Goal: Transaction & Acquisition: Purchase product/service

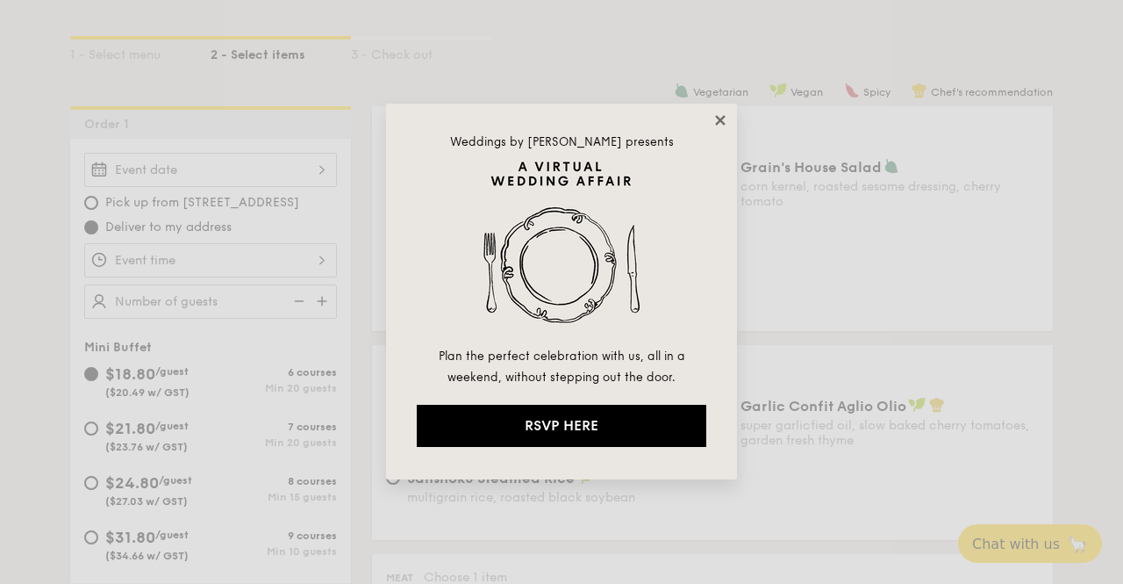
click at [714, 121] on icon at bounding box center [721, 120] width 16 height 16
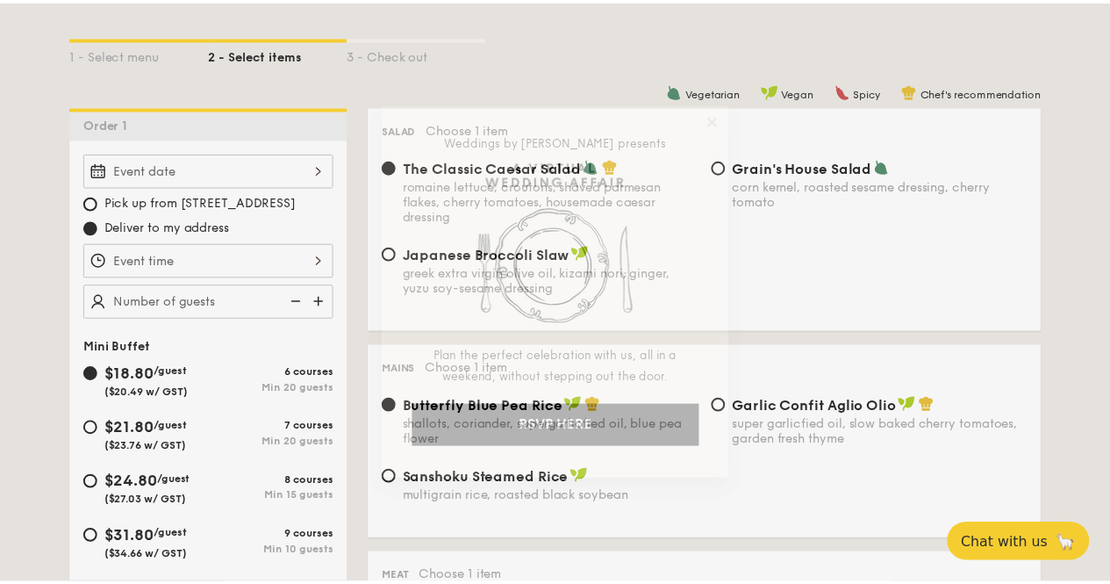
scroll to position [439, 0]
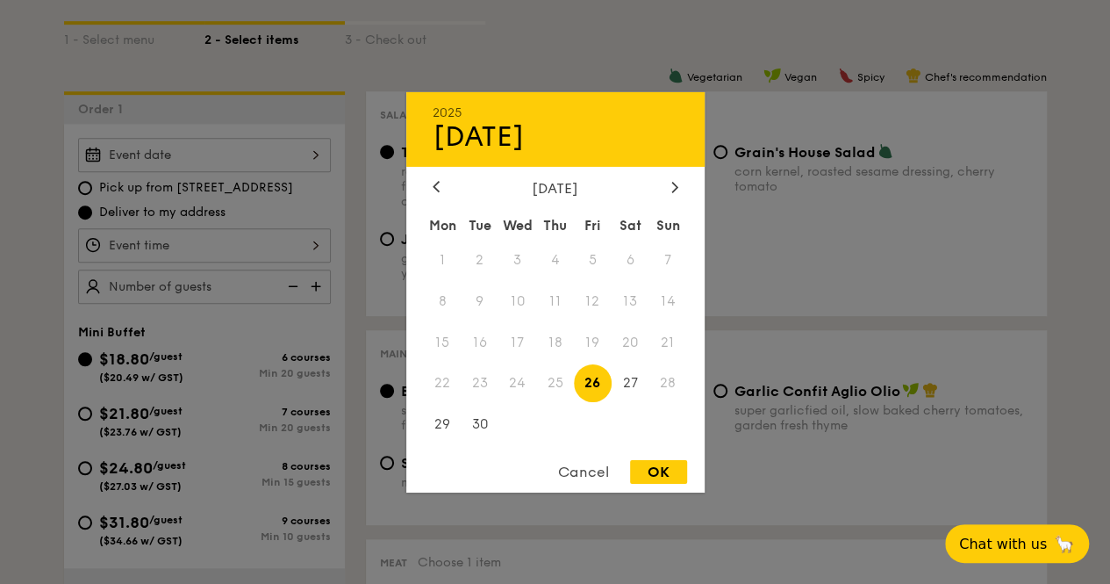
click at [193, 171] on div "2025 Sep [DATE] Tue Wed Thu Fri Sat Sun 1 2 3 4 5 6 7 8 9 10 11 12 13 14 15 16 …" at bounding box center [204, 155] width 253 height 34
click at [663, 383] on span "28" at bounding box center [668, 383] width 38 height 38
click at [672, 383] on span "28" at bounding box center [668, 383] width 38 height 38
click at [579, 467] on div "Cancel" at bounding box center [584, 472] width 86 height 24
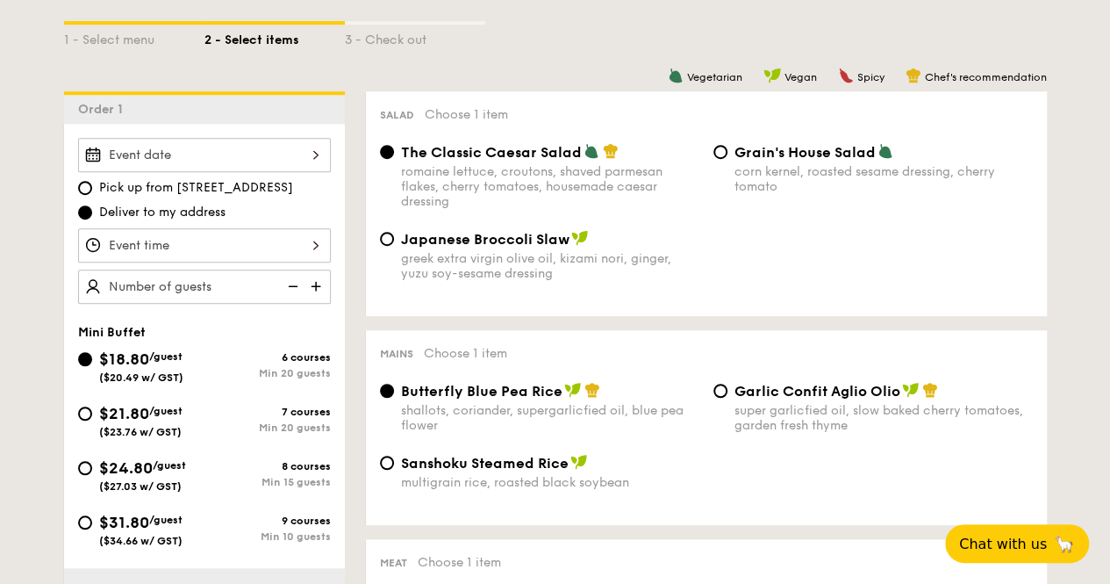
click at [91, 427] on div "$21.80 /guest ($23.76 w/ GST)" at bounding box center [141, 419] width 126 height 37
click at [91, 420] on input "$21.80 /guest ($23.76 w/ GST) 7 courses Min 20 guests" at bounding box center [85, 413] width 14 height 14
radio input "true"
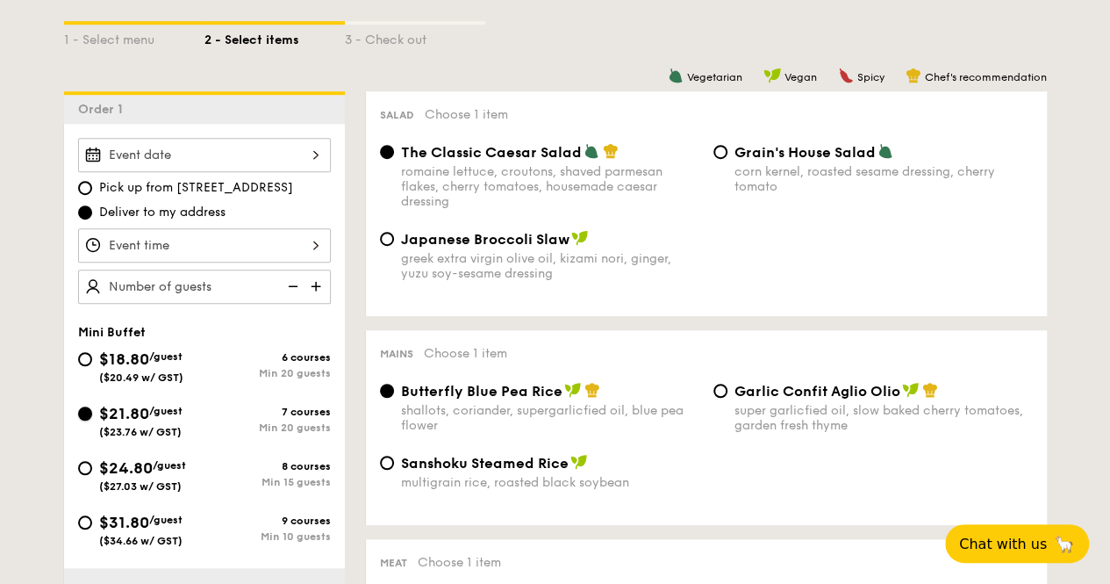
radio input "false"
radio input "true"
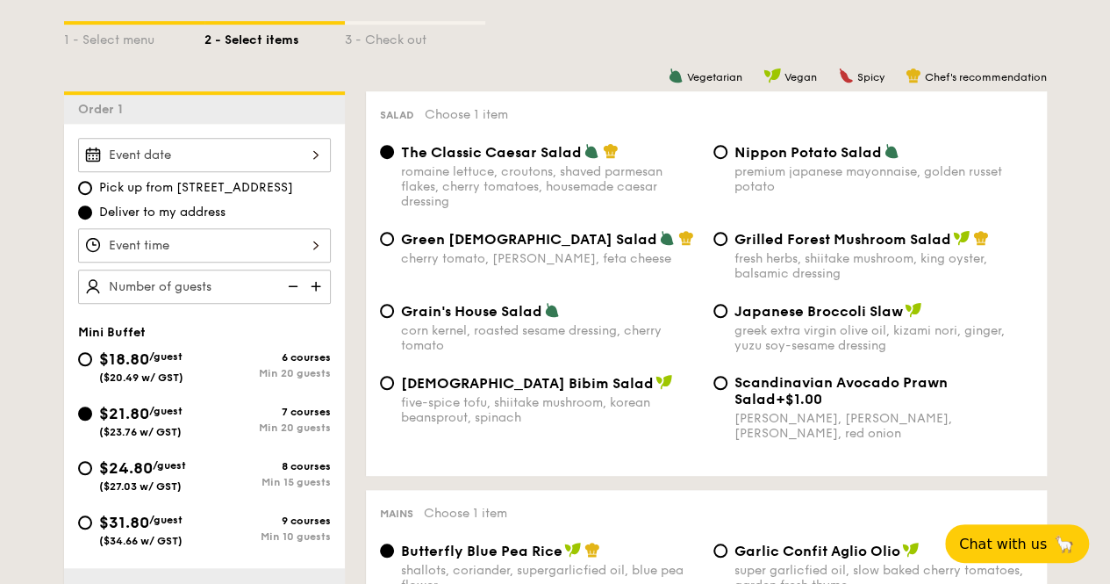
click at [221, 172] on div "2025 Sep [DATE] Tue Wed Thu Fri Sat Sun 1 2 3 4 5 6 7 8 9 10 11 12 13 14 15 16 …" at bounding box center [204, 155] width 253 height 34
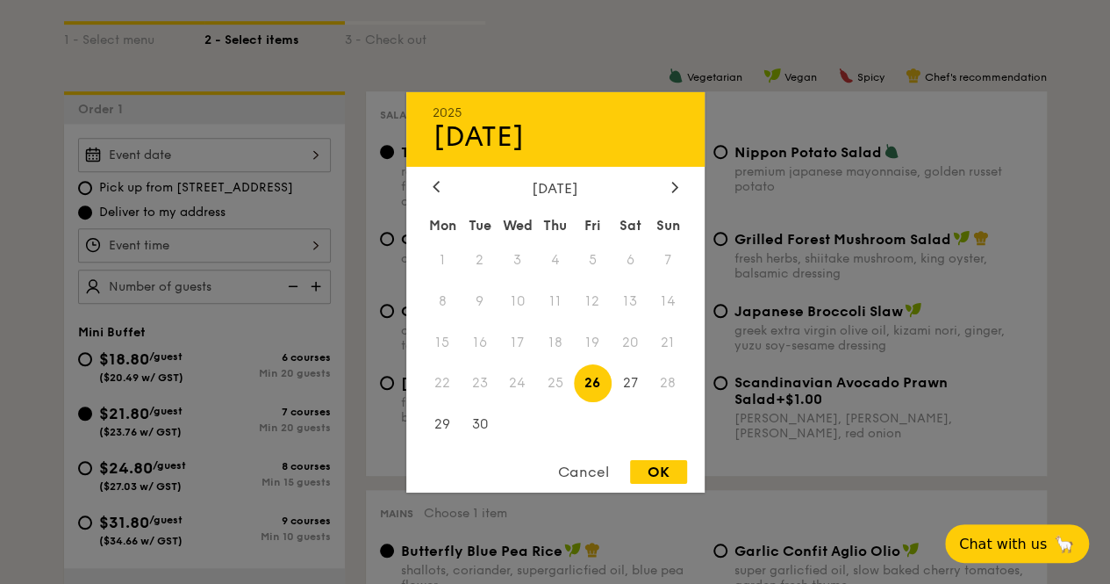
click at [663, 382] on span "28" at bounding box center [668, 383] width 38 height 38
click at [596, 473] on div "Cancel" at bounding box center [584, 472] width 86 height 24
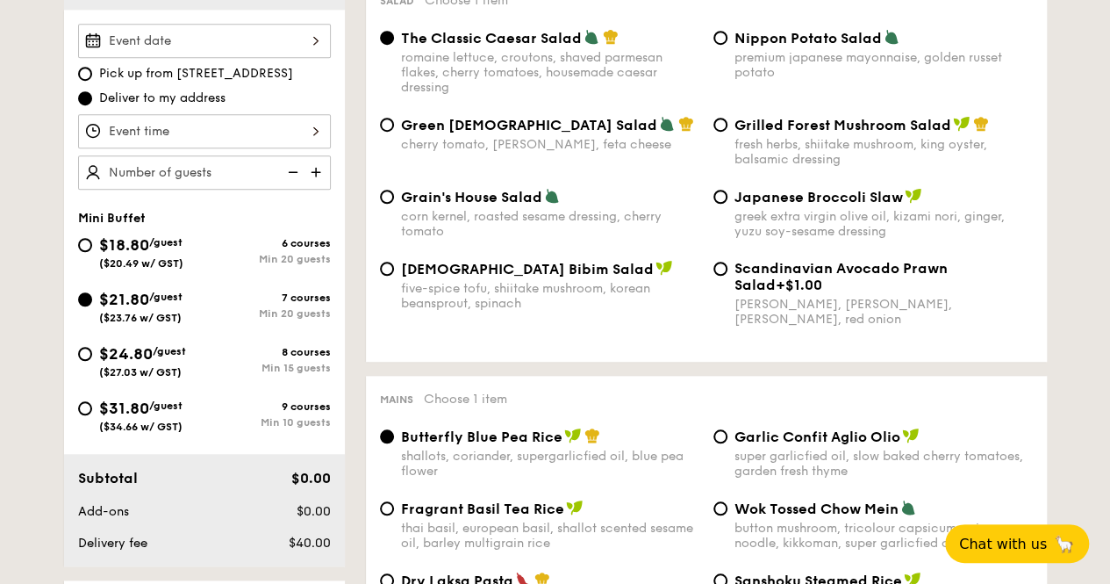
scroll to position [526, 0]
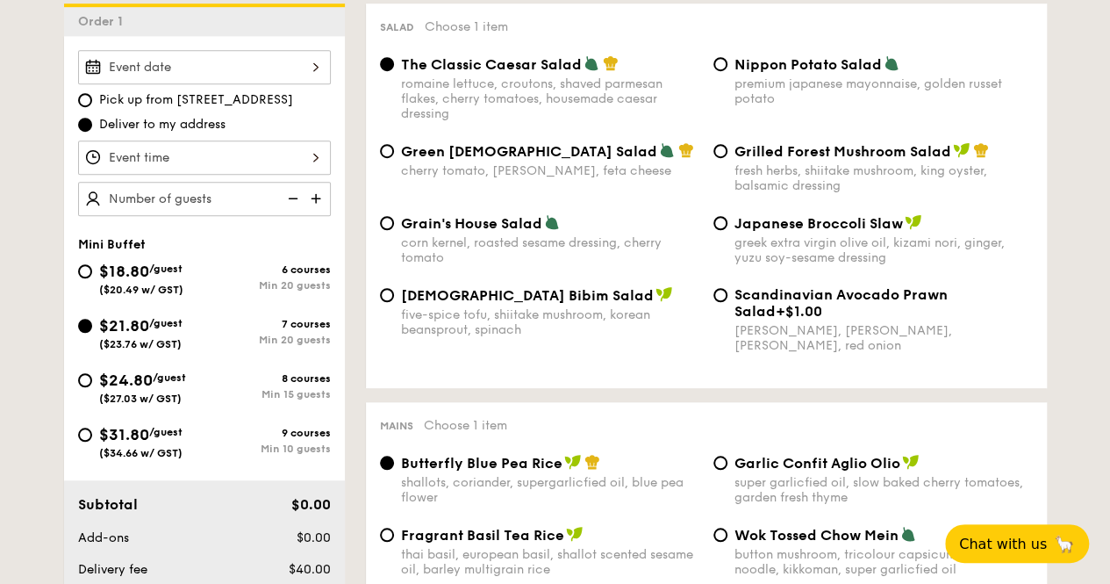
click at [137, 175] on div at bounding box center [204, 157] width 253 height 34
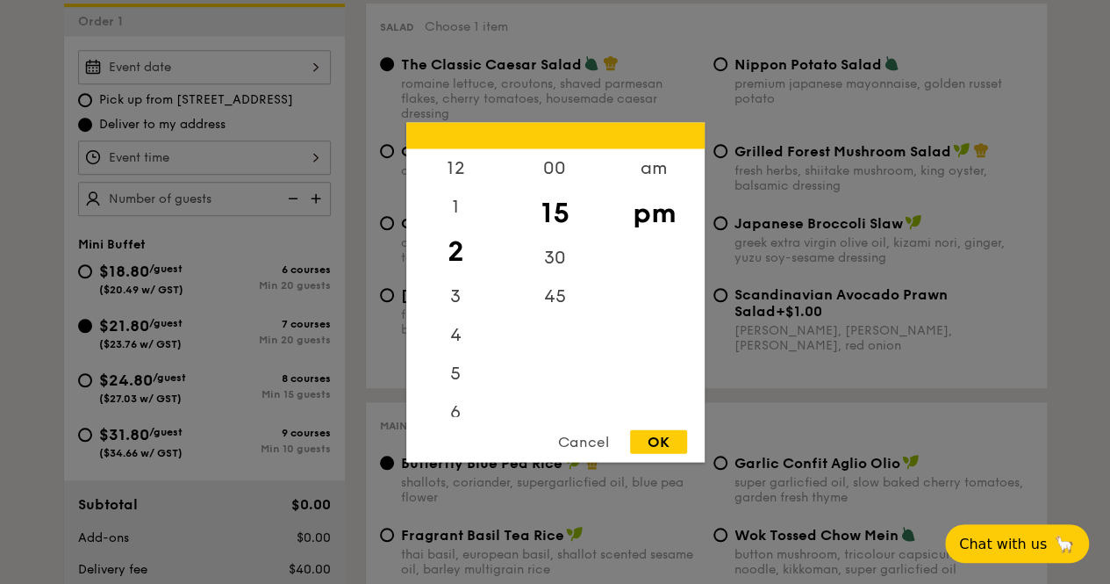
click at [138, 177] on div at bounding box center [555, 292] width 1110 height 584
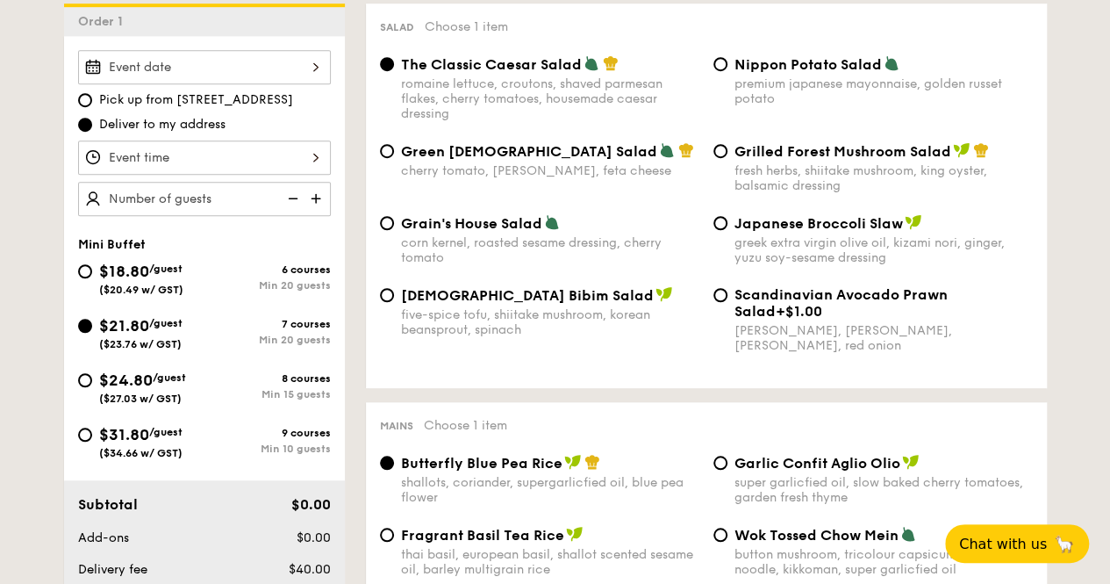
click at [319, 211] on img at bounding box center [317, 198] width 26 height 33
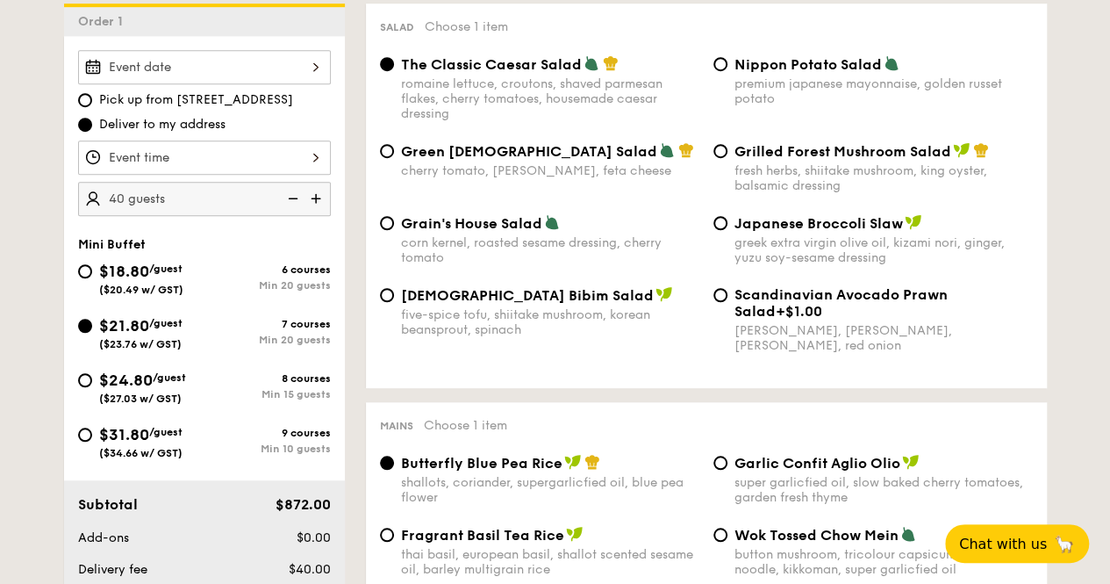
click at [292, 208] on img at bounding box center [291, 198] width 26 height 33
type input "20 guests"
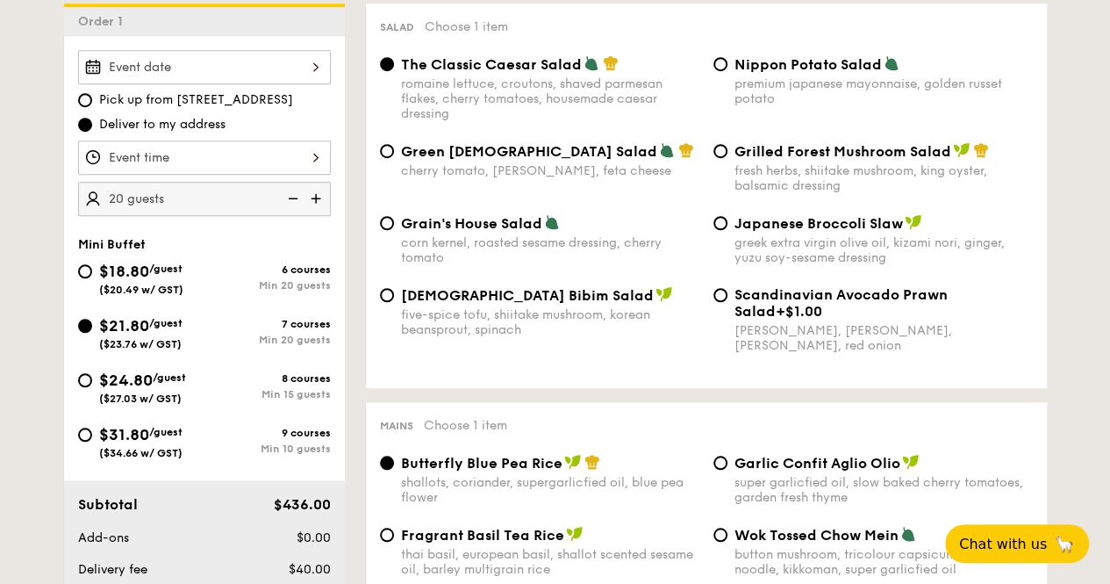
click at [292, 208] on img at bounding box center [291, 198] width 26 height 33
click at [293, 208] on img at bounding box center [291, 198] width 26 height 33
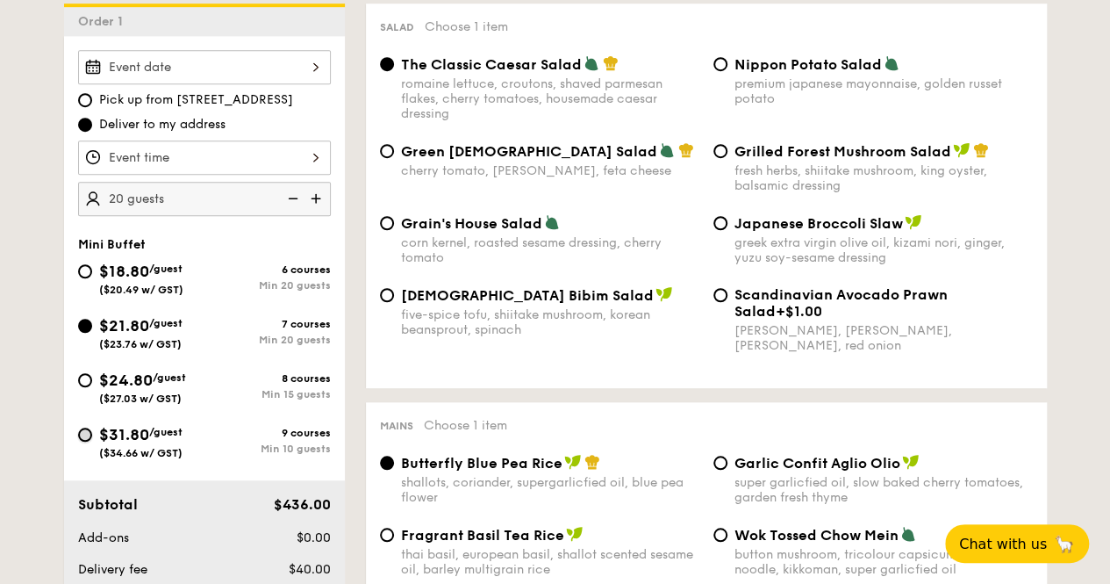
click at [84, 441] on input "$31.80 /guest ($34.66 w/ GST) 9 courses Min 10 guests" at bounding box center [85, 434] width 14 height 14
radio input "true"
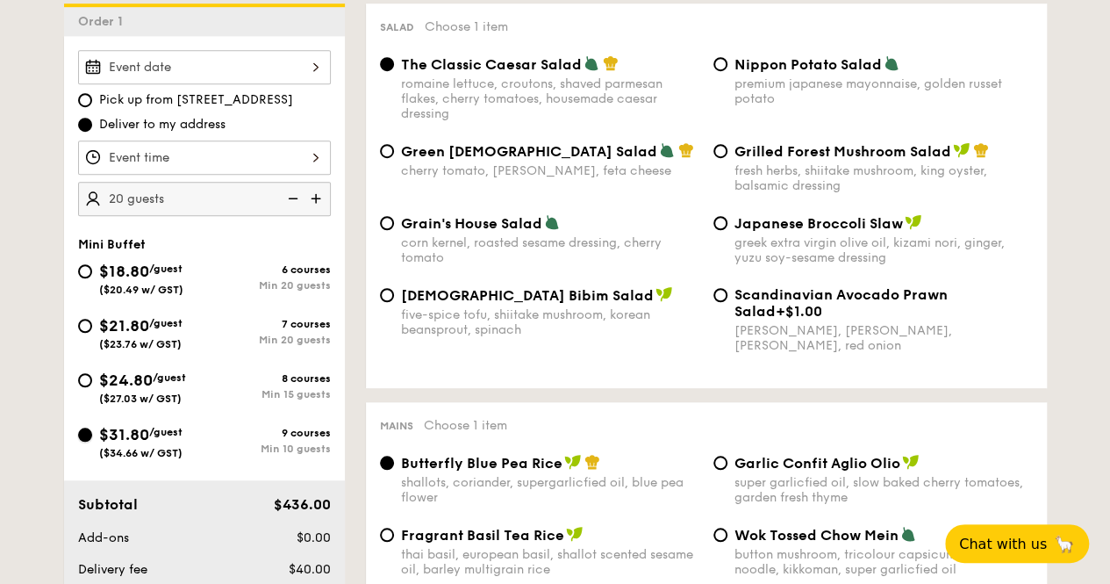
radio input "true"
click at [297, 214] on img at bounding box center [291, 198] width 26 height 33
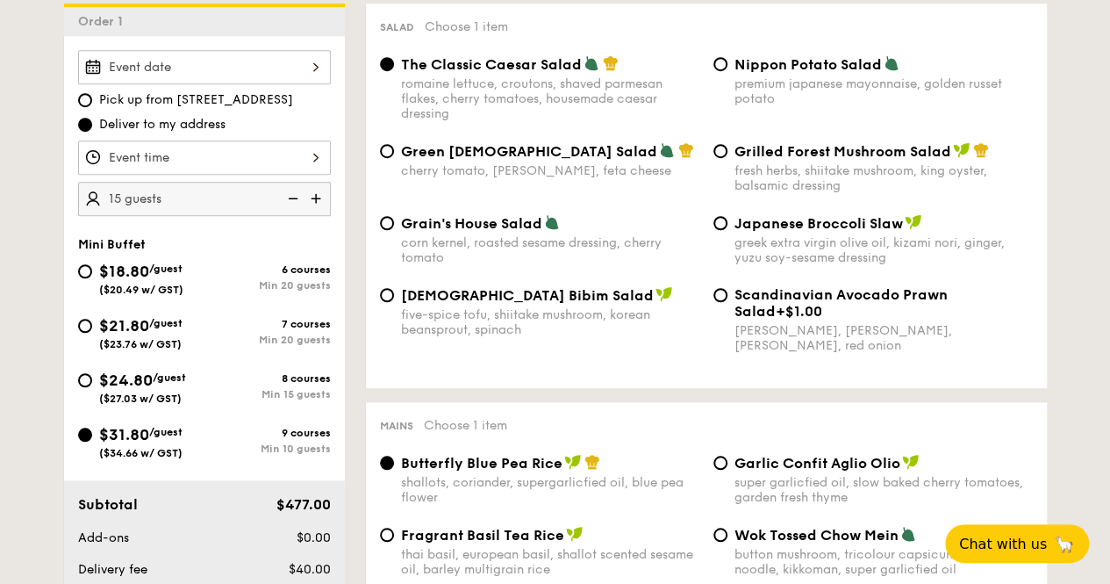
click at [297, 214] on img at bounding box center [291, 198] width 26 height 33
click at [321, 210] on img at bounding box center [317, 198] width 26 height 33
click at [286, 210] on img at bounding box center [291, 198] width 26 height 33
type input "10 guests"
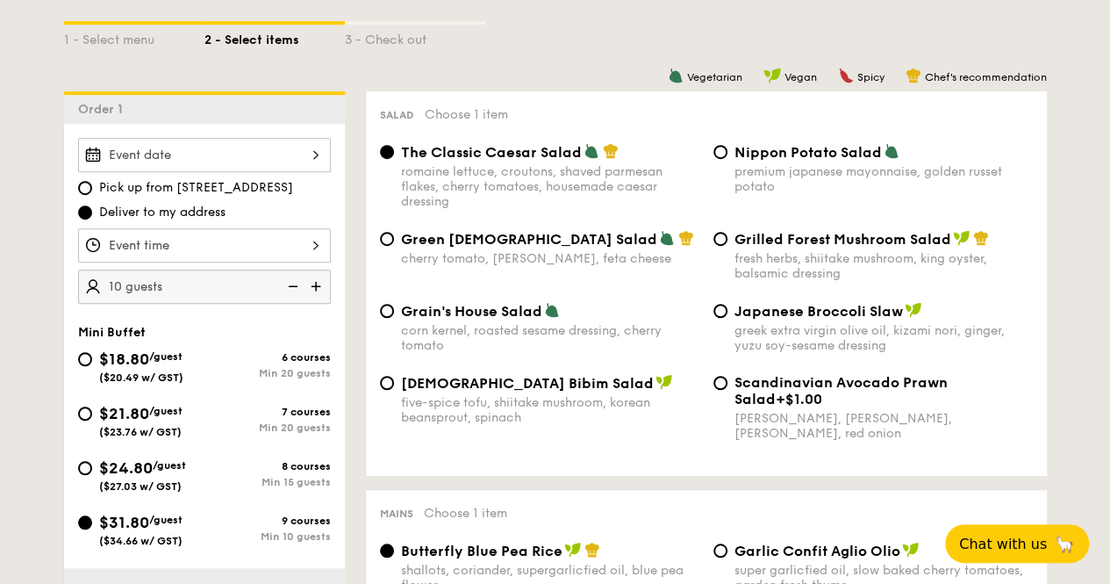
scroll to position [439, 0]
click at [269, 253] on div at bounding box center [204, 245] width 253 height 34
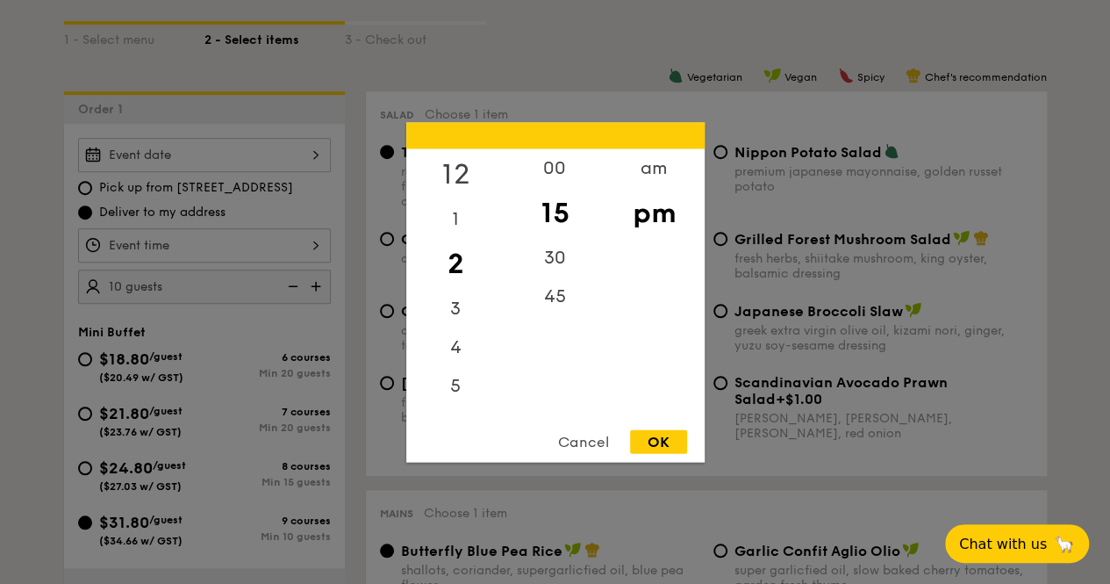
click at [454, 175] on div "12" at bounding box center [455, 173] width 99 height 51
click at [553, 174] on div "00" at bounding box center [554, 173] width 99 height 51
click at [662, 226] on div "pm" at bounding box center [654, 212] width 99 height 51
click at [657, 440] on div "OK" at bounding box center [658, 441] width 57 height 24
type input "12:00PM"
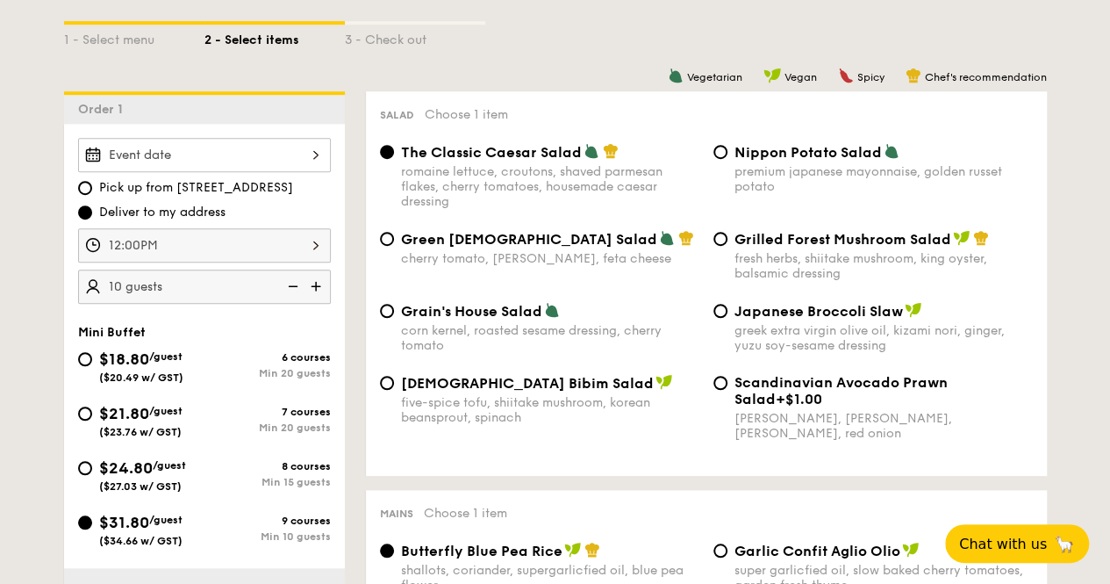
click at [186, 169] on div at bounding box center [204, 155] width 253 height 34
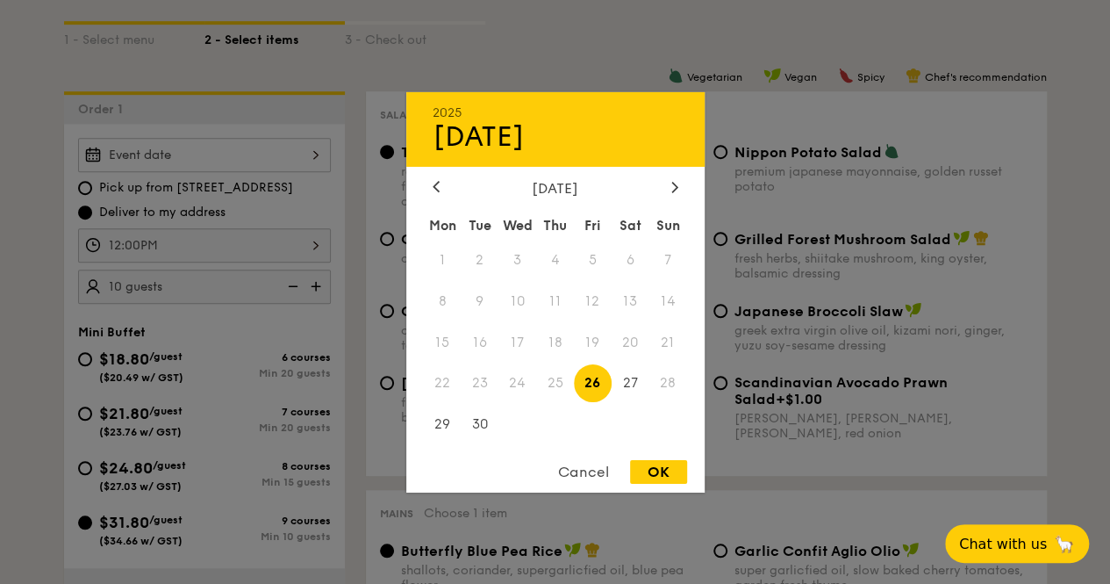
click at [667, 382] on span "28" at bounding box center [668, 383] width 38 height 38
click at [663, 477] on div "OK" at bounding box center [658, 472] width 57 height 24
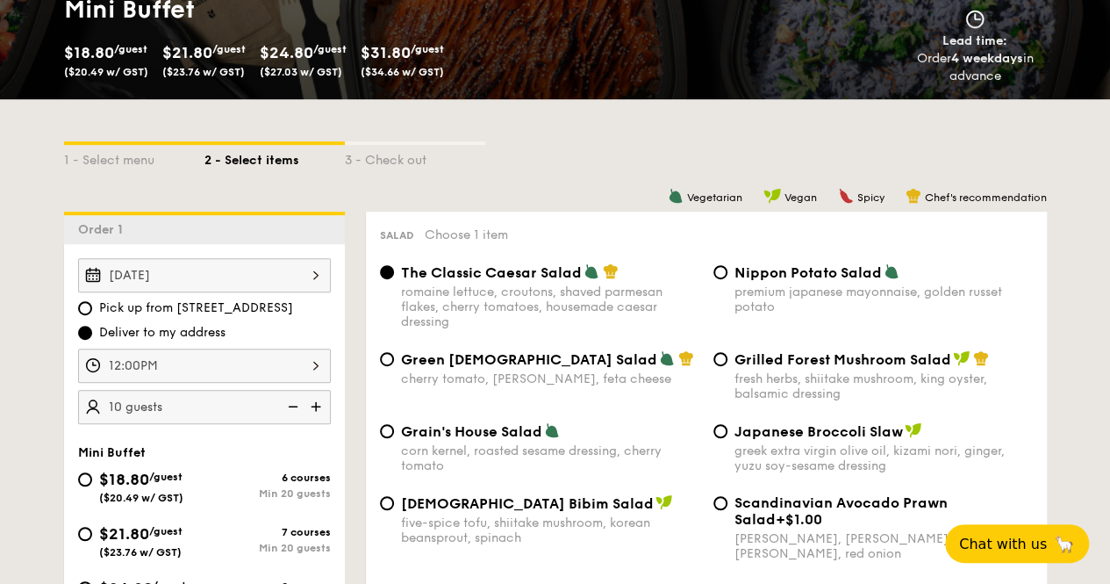
scroll to position [263, 0]
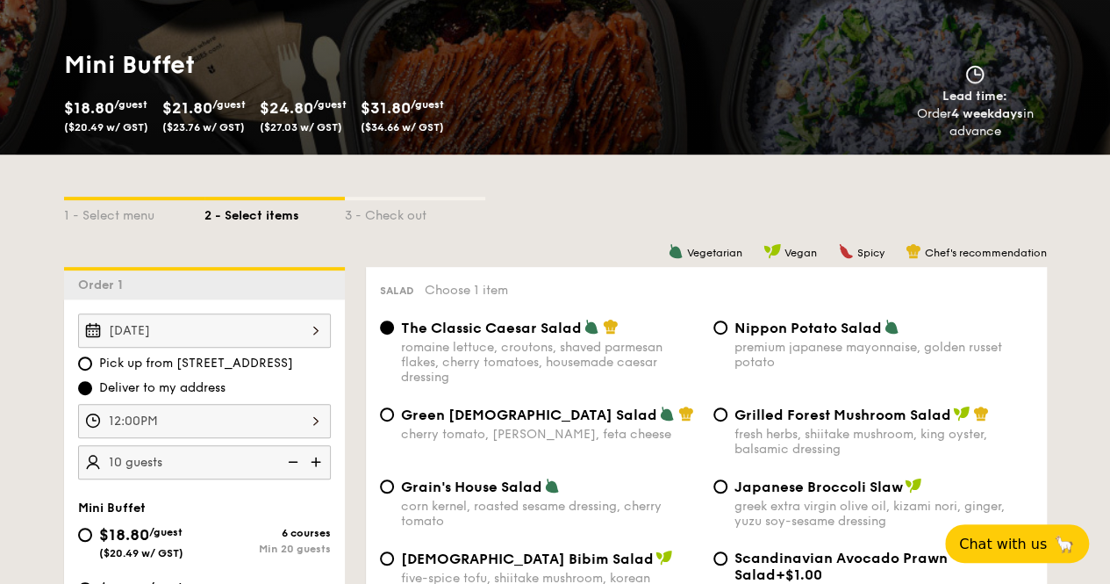
click at [263, 347] on div "[DATE] 2025 Sep [DATE] Tue Wed Thu Fri Sat Sun 1 2 3 4 5 6 7 8 9 10 11 12 13 14…" at bounding box center [204, 330] width 253 height 34
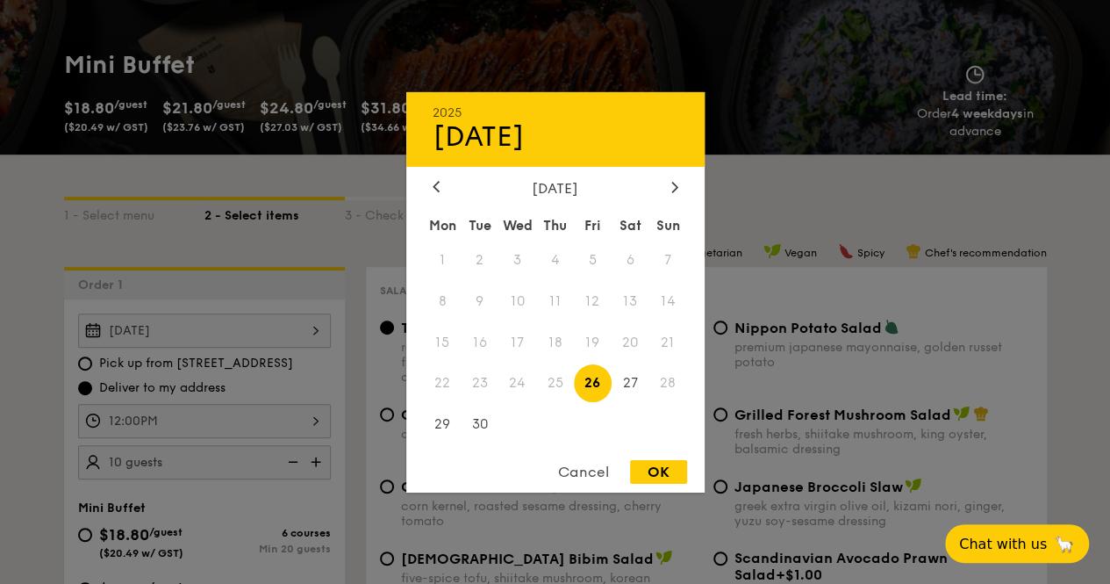
click at [662, 380] on span "28" at bounding box center [668, 383] width 38 height 38
click at [676, 384] on span "28" at bounding box center [668, 383] width 38 height 38
click at [438, 419] on span "29" at bounding box center [443, 424] width 38 height 38
click at [658, 469] on div "OK" at bounding box center [658, 472] width 57 height 24
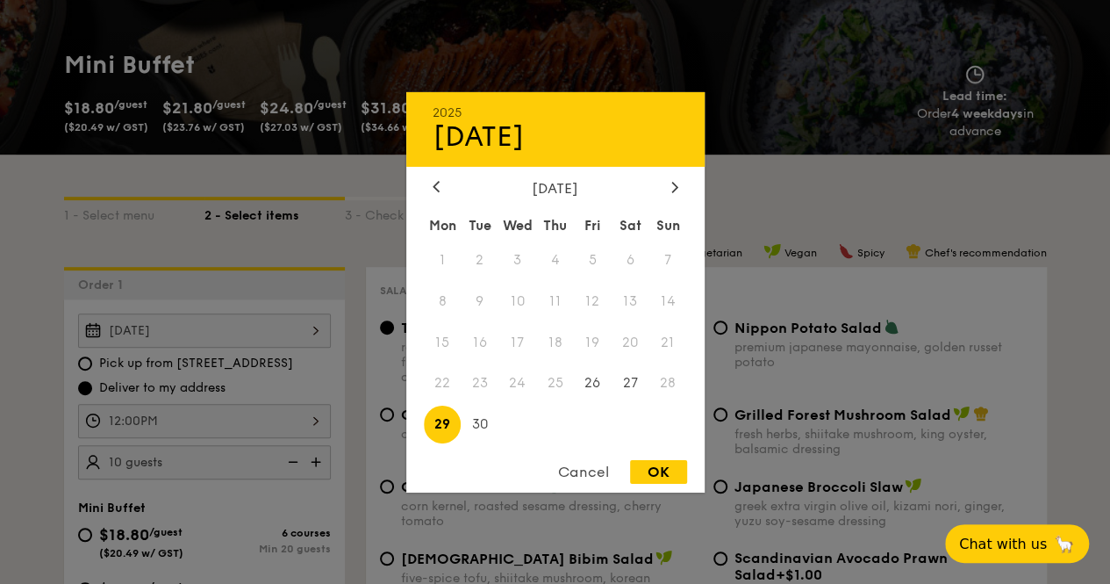
type input "[DATE]"
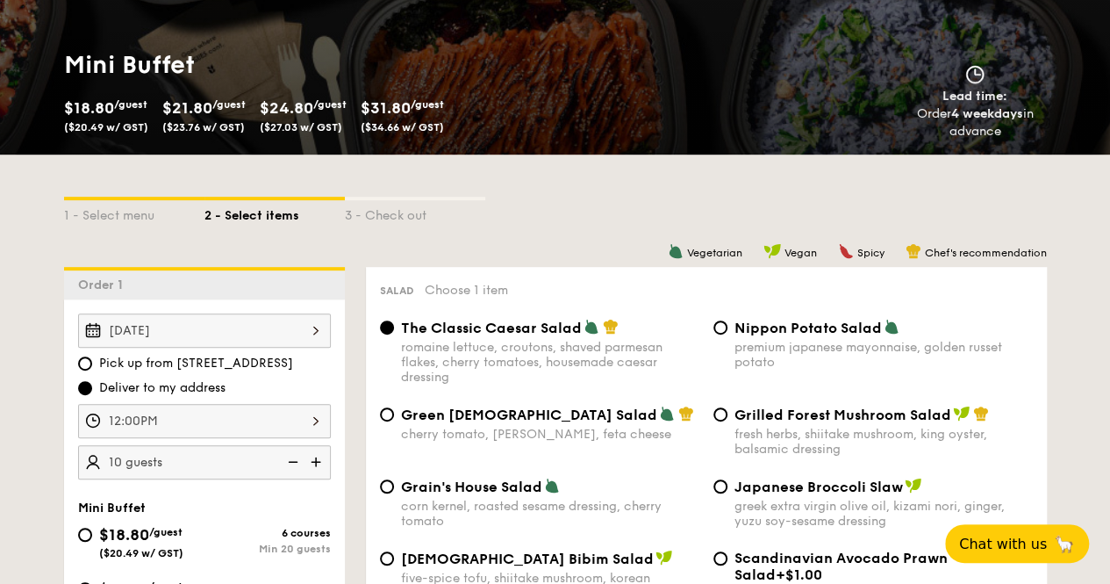
click at [302, 345] on div "[DATE]" at bounding box center [204, 330] width 253 height 34
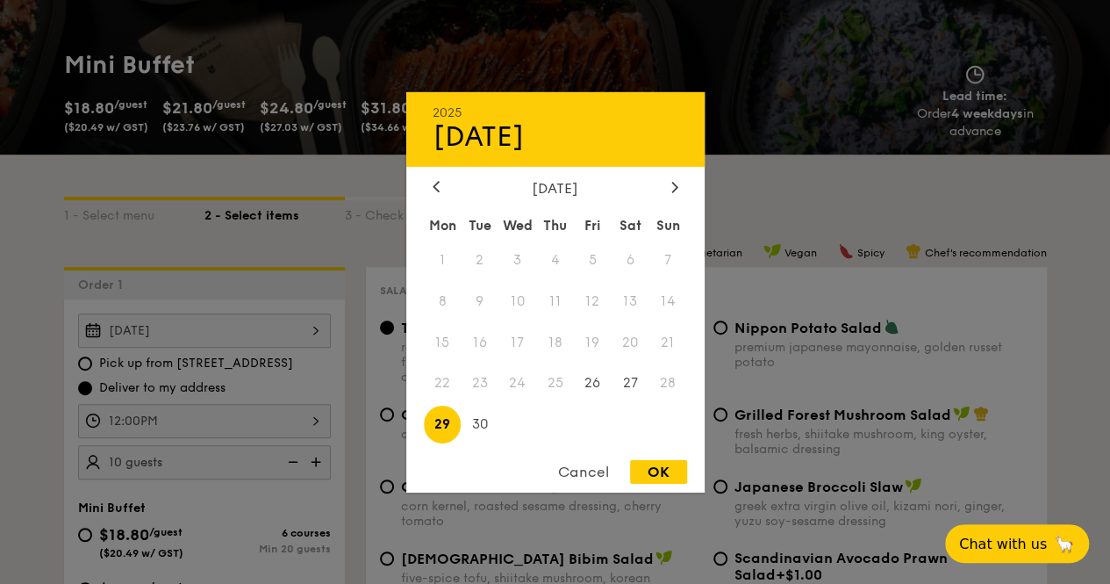
click at [664, 382] on span "28" at bounding box center [668, 383] width 38 height 38
click at [646, 469] on div "OK" at bounding box center [658, 472] width 57 height 24
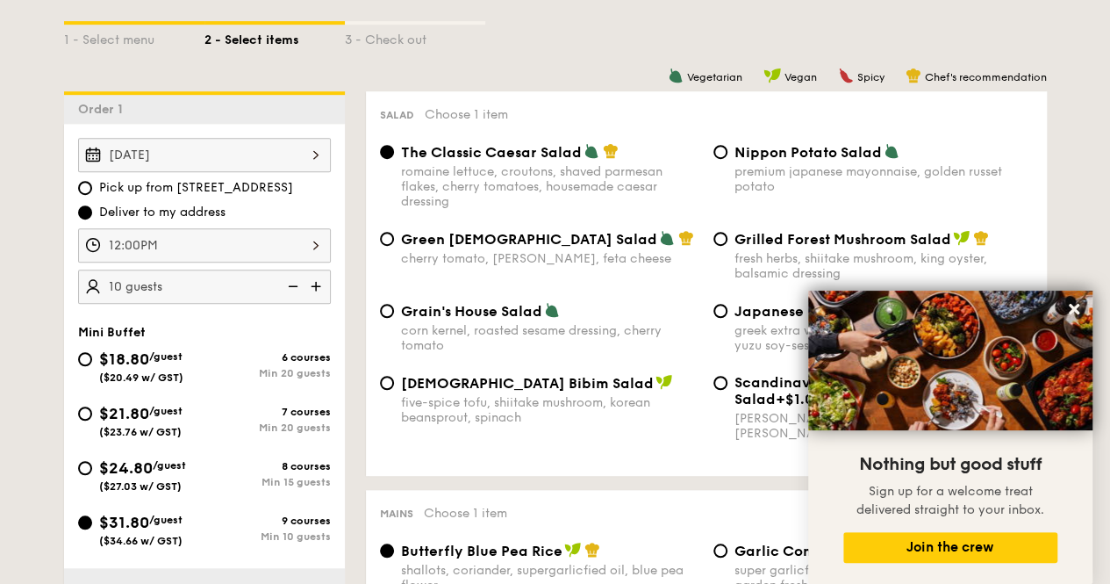
scroll to position [0, 0]
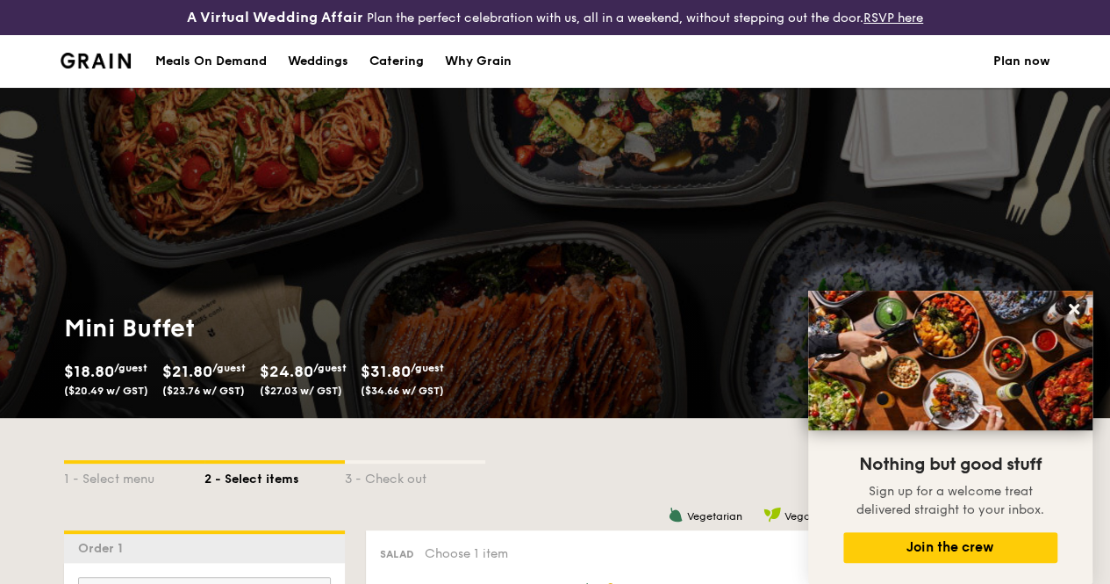
click at [640, 469] on div "1 - Select menu 2 - Select items 3 - Check out" at bounding box center [555, 474] width 983 height 112
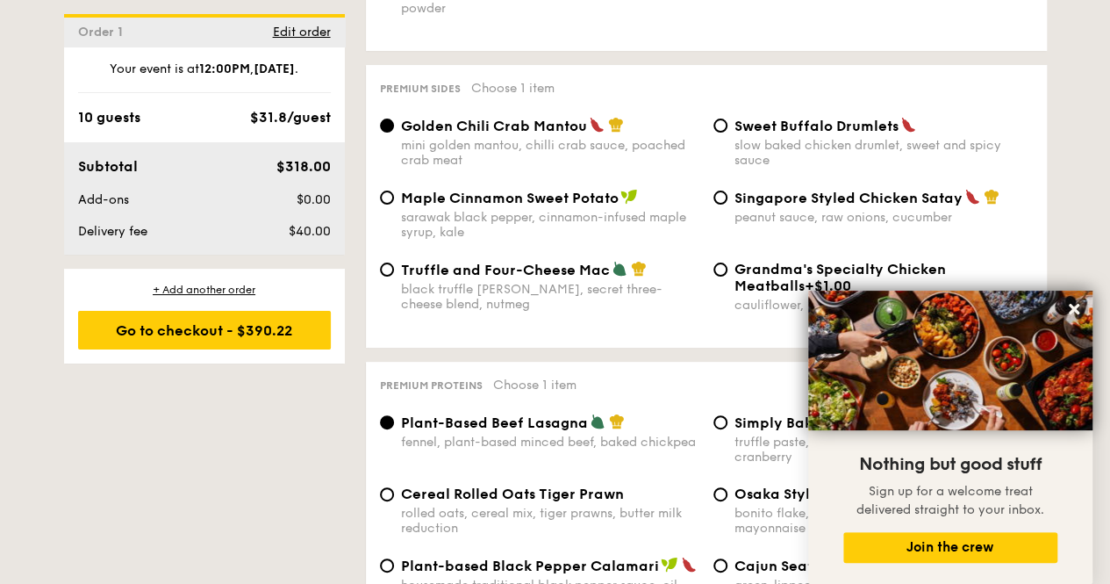
scroll to position [3773, 0]
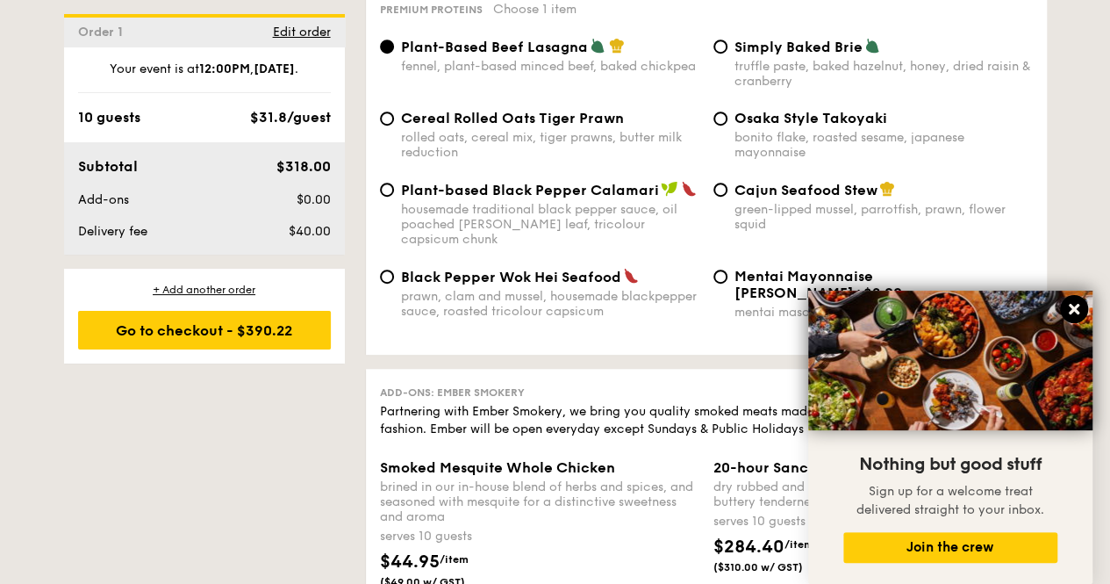
click at [1071, 305] on icon at bounding box center [1074, 309] width 16 height 16
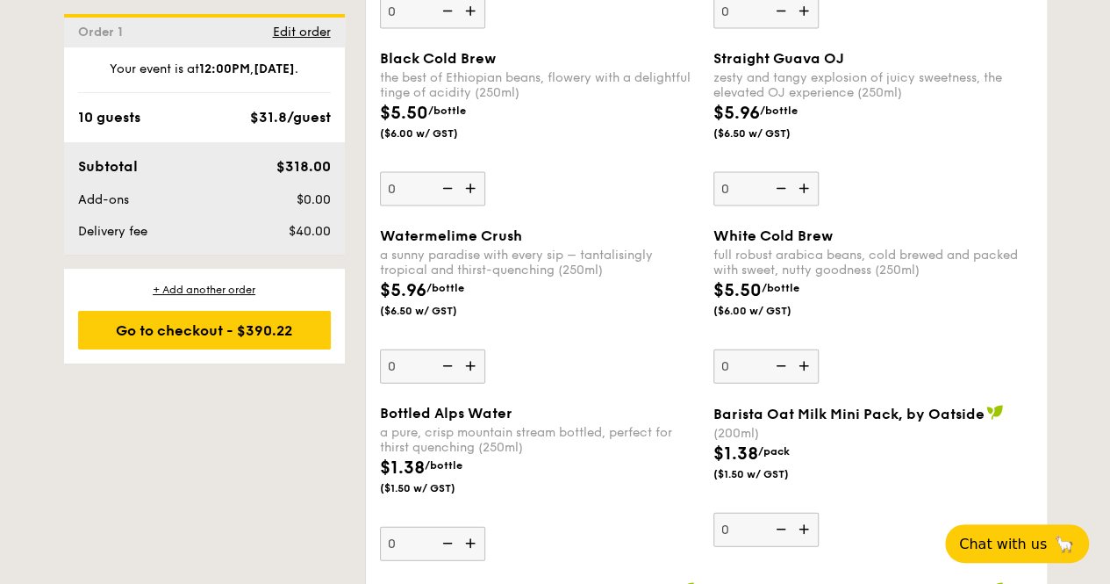
scroll to position [5089, 0]
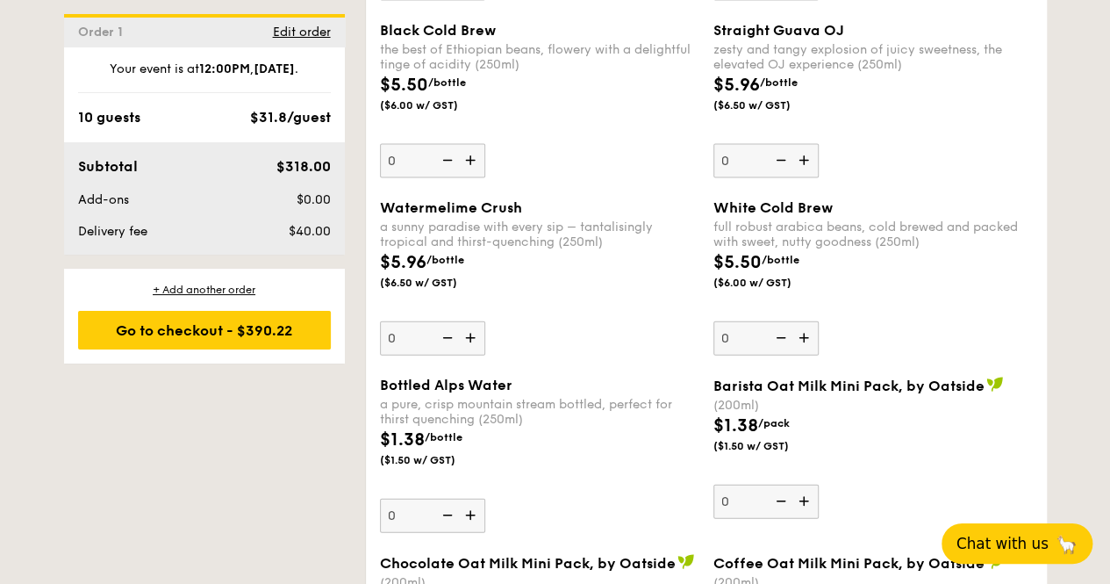
click at [998, 547] on span "Chat with us" at bounding box center [1002, 543] width 92 height 18
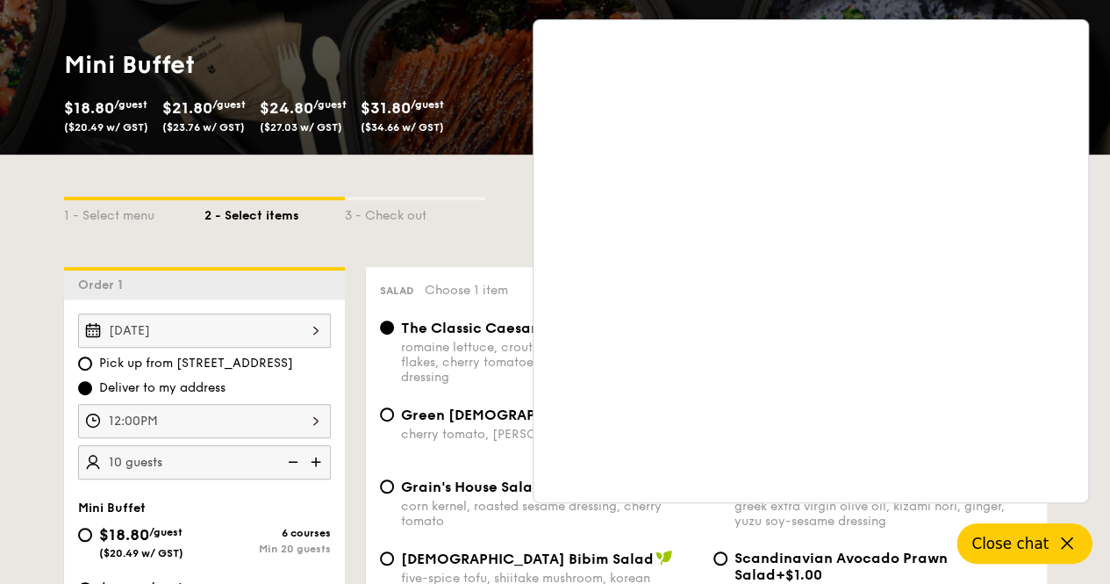
scroll to position [0, 0]
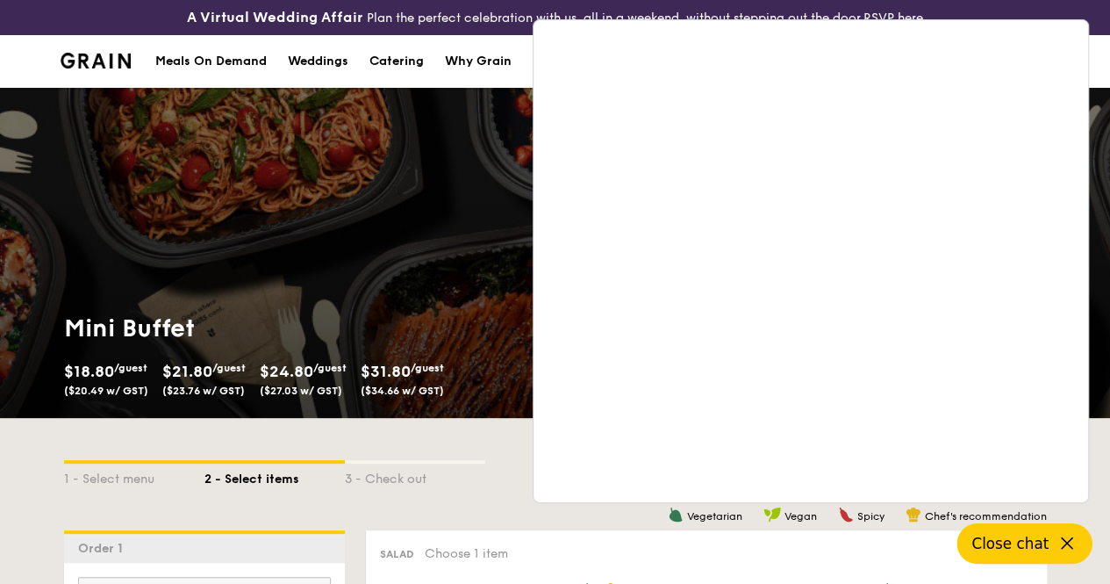
click at [495, 474] on div "1 - Select menu 2 - Select items 3 - Check out" at bounding box center [555, 474] width 983 height 28
click at [1049, 539] on button "Close chat" at bounding box center [1024, 543] width 135 height 40
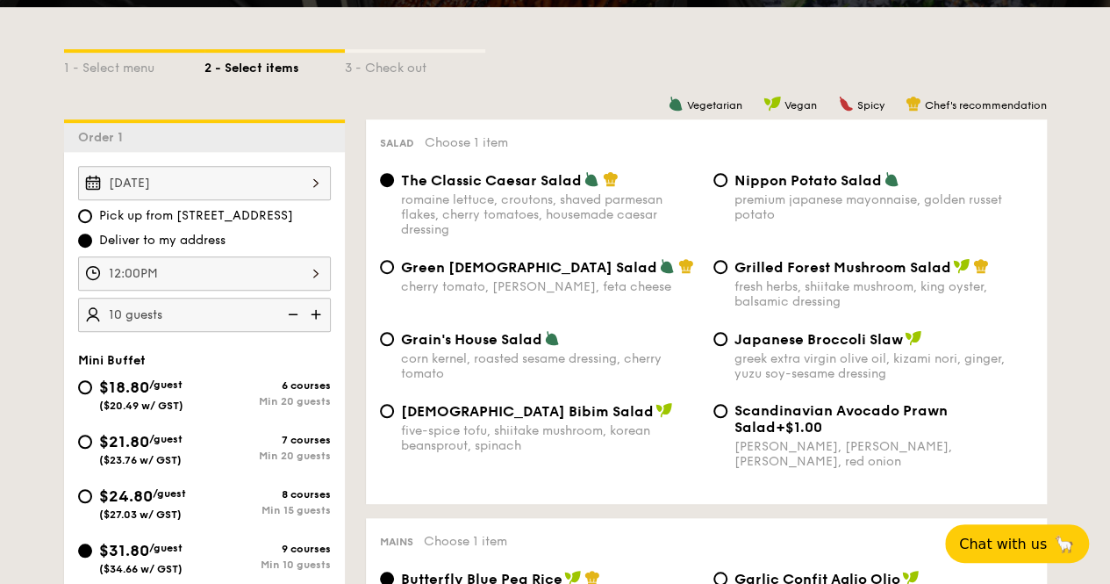
scroll to position [526, 0]
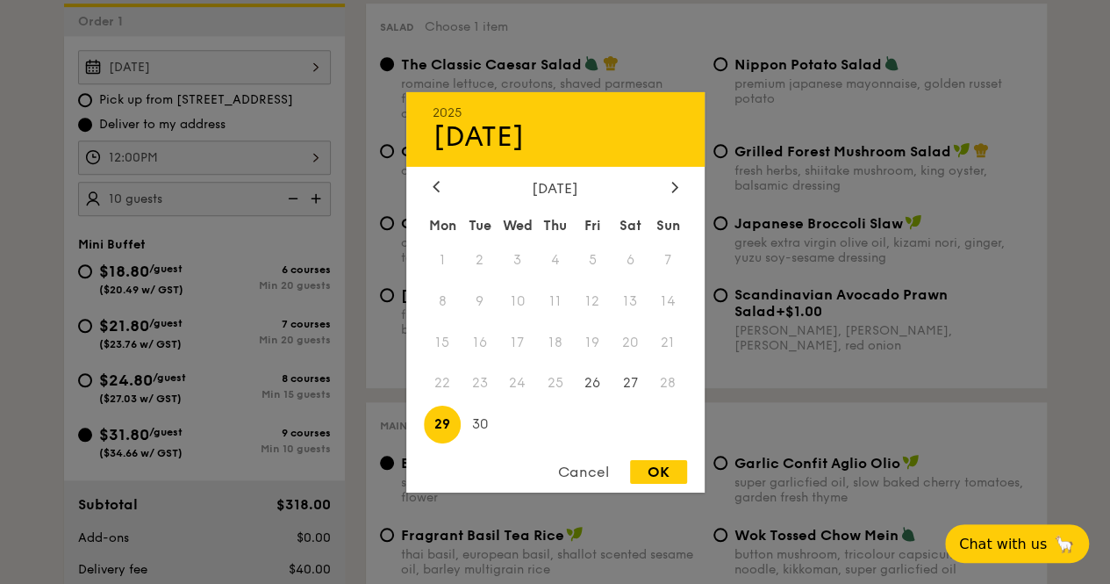
click at [253, 79] on div "[DATE] 2025 Sep [DATE] Tue Wed Thu Fri Sat Sun 1 2 3 4 5 6 7 8 9 10 11 12 13 14…" at bounding box center [204, 67] width 253 height 34
click at [448, 387] on span "22" at bounding box center [443, 383] width 38 height 38
click at [443, 394] on span "22" at bounding box center [443, 383] width 38 height 38
click at [618, 380] on span "27" at bounding box center [631, 383] width 38 height 38
click at [591, 383] on span "26" at bounding box center [593, 383] width 38 height 38
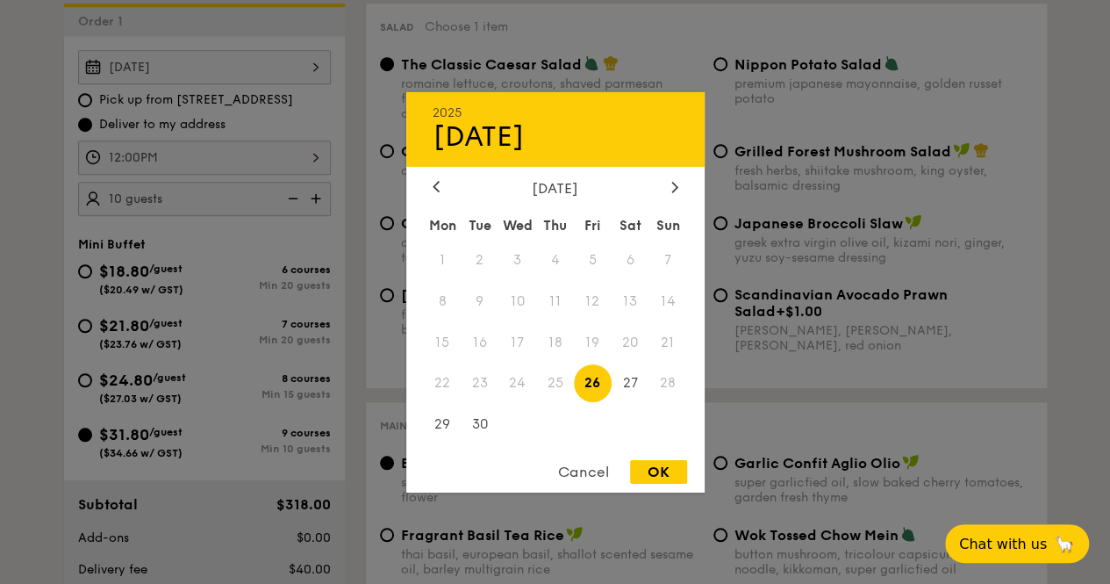
click at [533, 385] on span "24" at bounding box center [517, 383] width 38 height 38
click at [509, 387] on span "24" at bounding box center [517, 383] width 38 height 38
click at [512, 384] on span "24" at bounding box center [517, 383] width 38 height 38
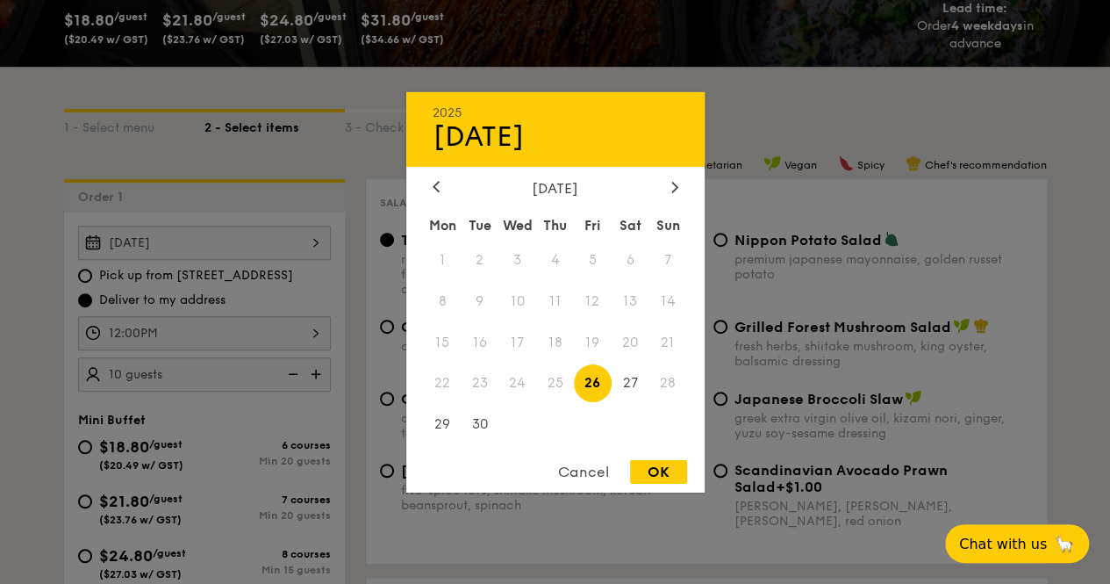
scroll to position [263, 0]
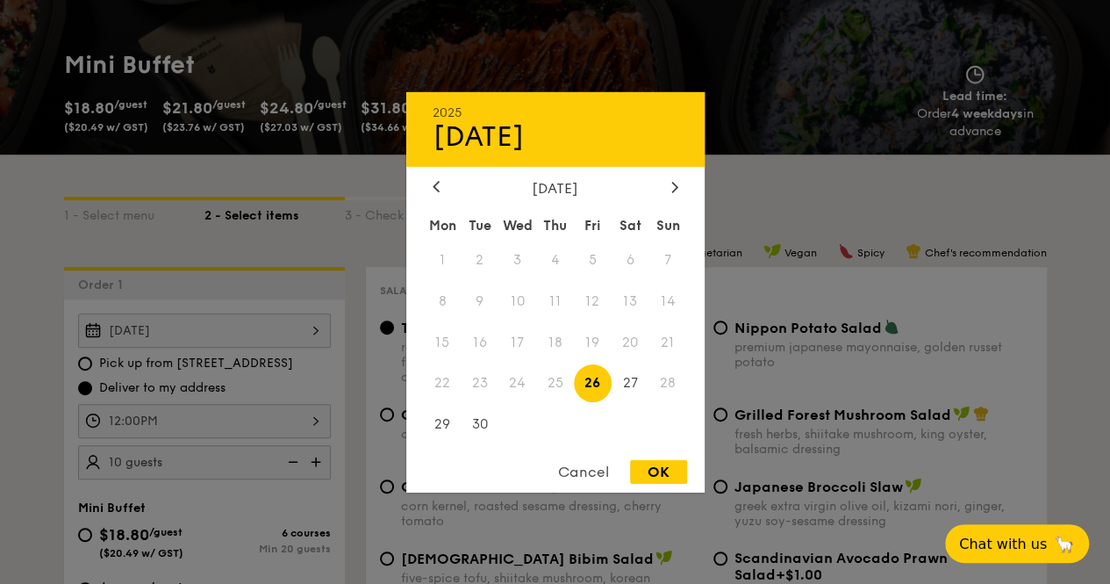
click at [572, 471] on div "Cancel" at bounding box center [584, 472] width 86 height 24
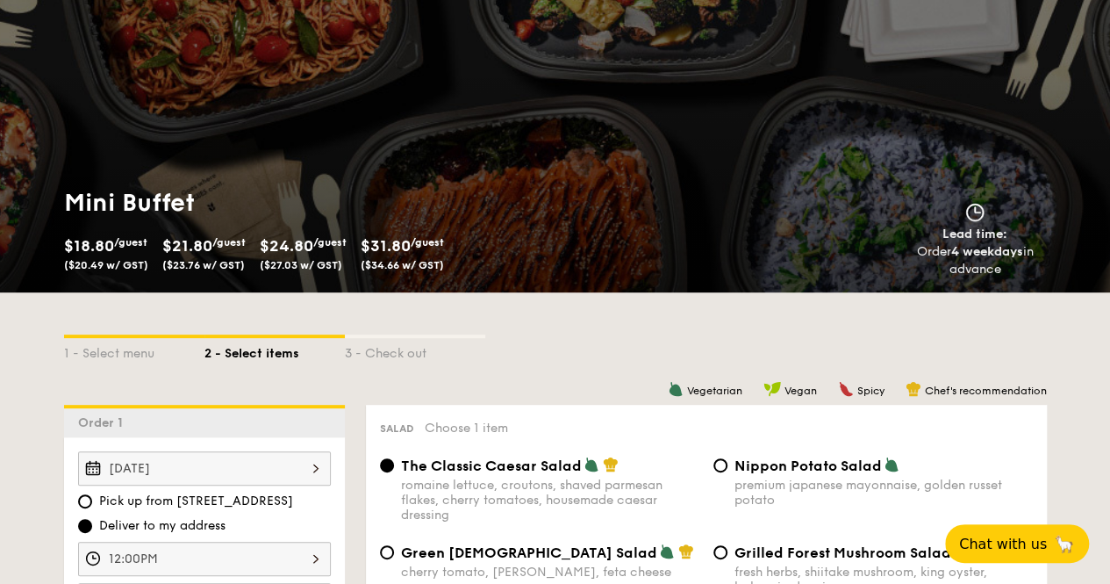
scroll to position [0, 0]
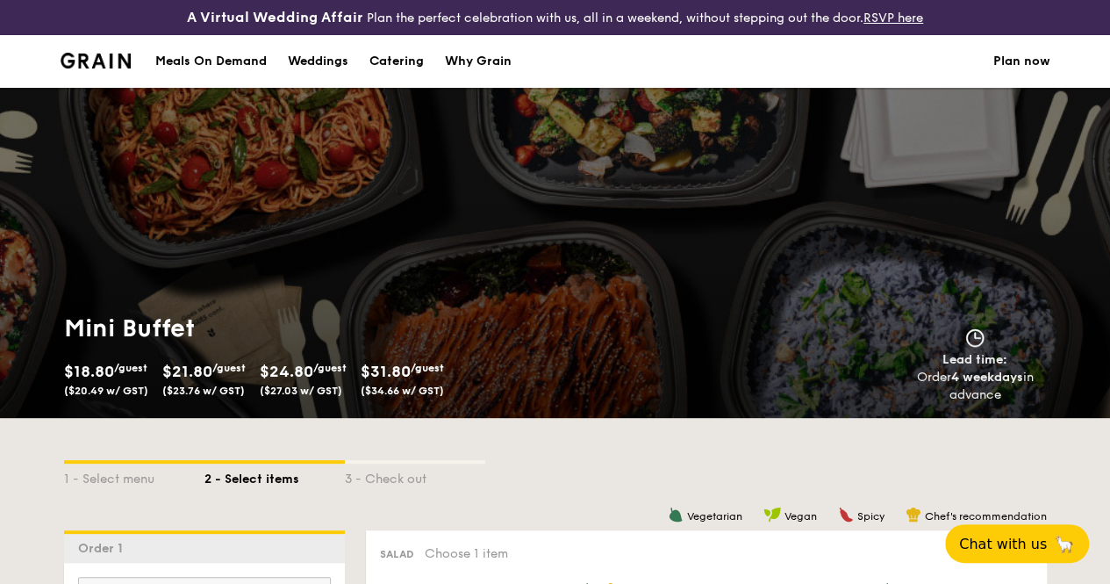
click at [395, 78] on div "Catering" at bounding box center [396, 61] width 54 height 53
select select
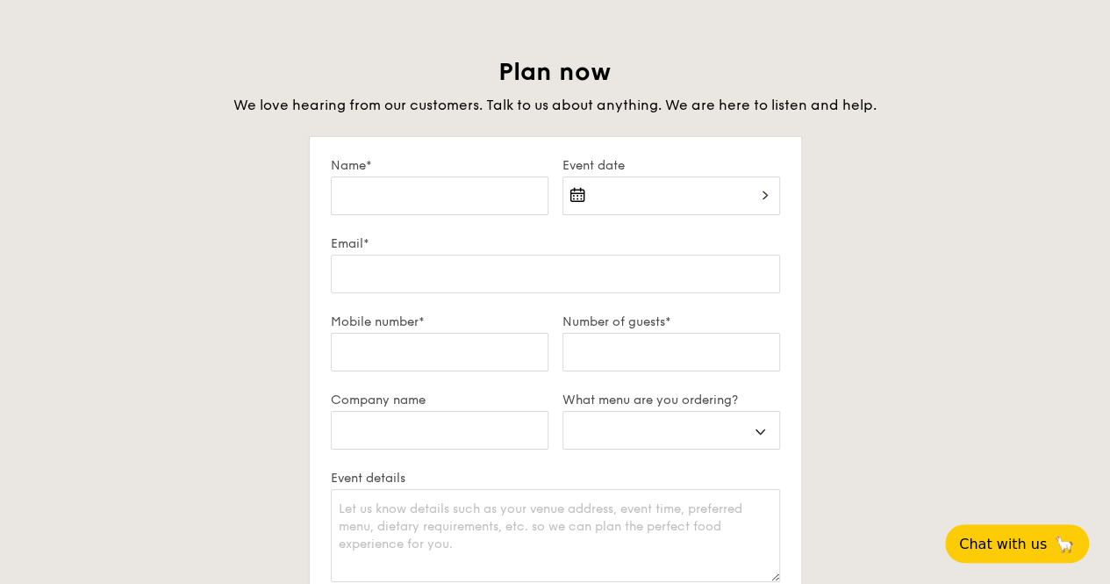
scroll to position [2896, 0]
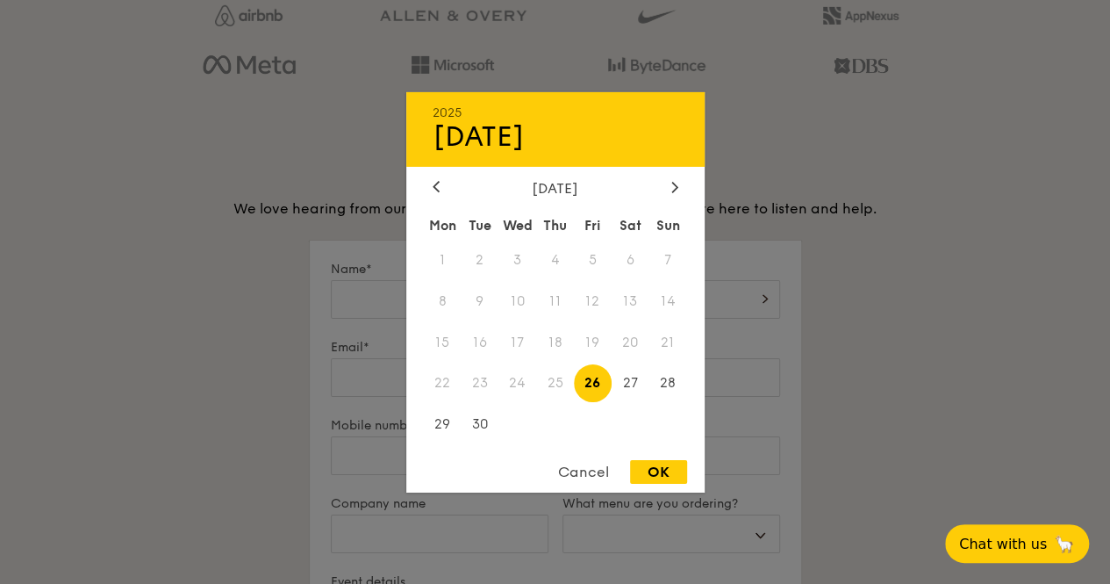
click at [729, 319] on div "2025 Sep [DATE] Tue Wed Thu Fri Sat Sun 1 2 3 4 5 6 7 8 9 10 11 12 13 14 15 16 …" at bounding box center [671, 310] width 218 height 60
click at [677, 387] on span "28" at bounding box center [668, 383] width 38 height 38
click at [910, 372] on div at bounding box center [555, 292] width 1110 height 584
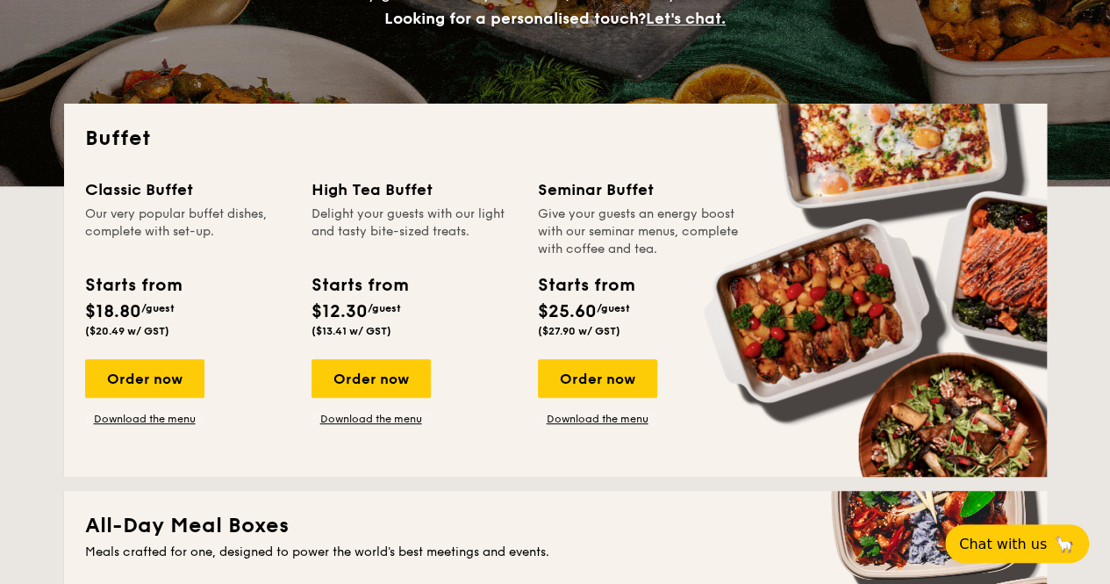
scroll to position [526, 0]
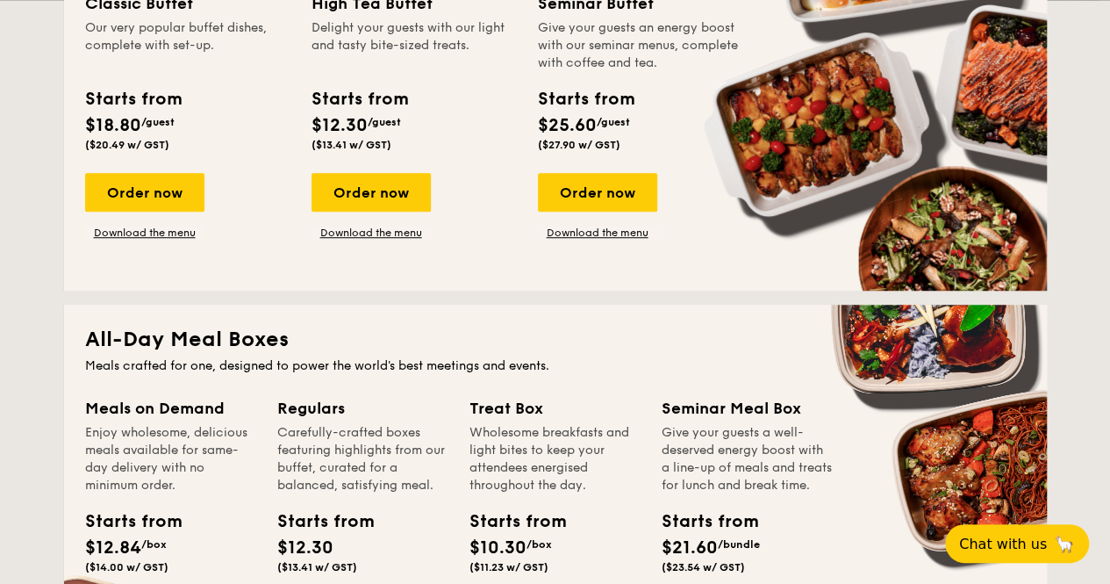
click at [181, 255] on div "Classic Buffet Our very popular buffet dishes, complete with set-up. Starts fro…" at bounding box center [555, 130] width 941 height 278
click at [177, 211] on div "Order now" at bounding box center [144, 192] width 119 height 39
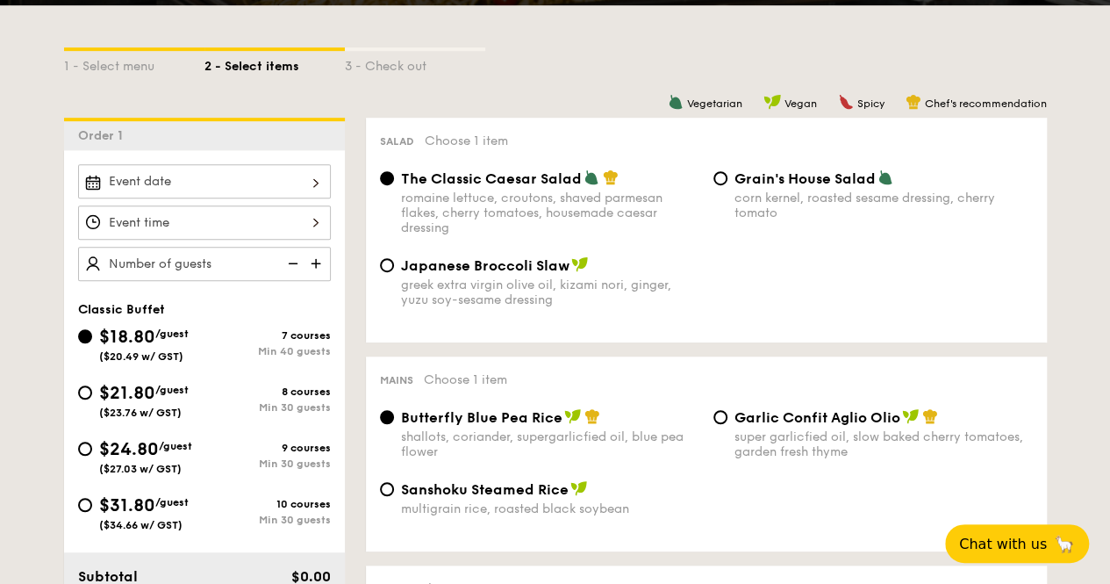
scroll to position [439, 0]
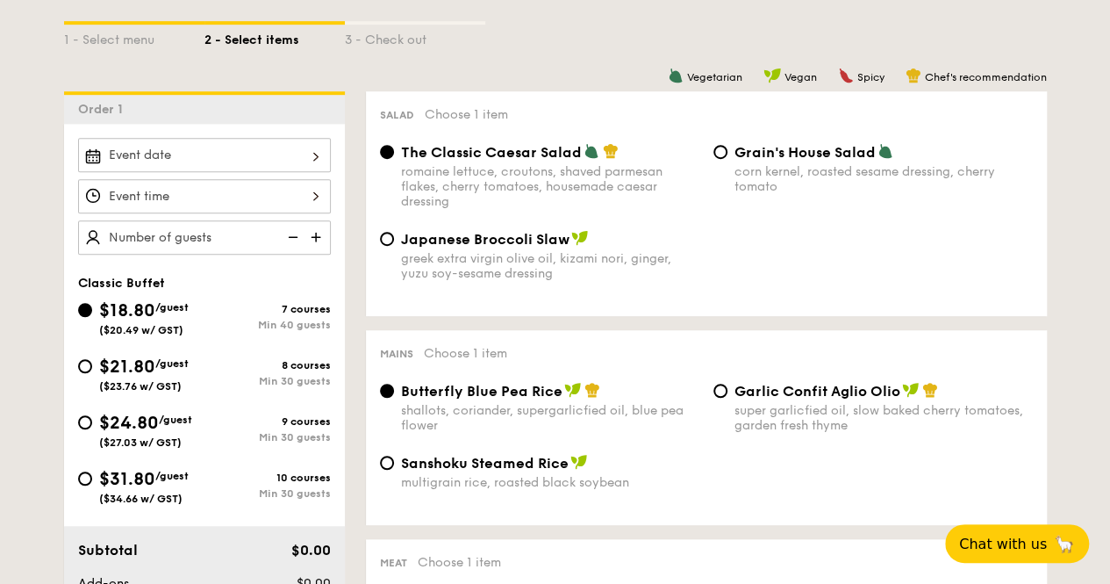
select select
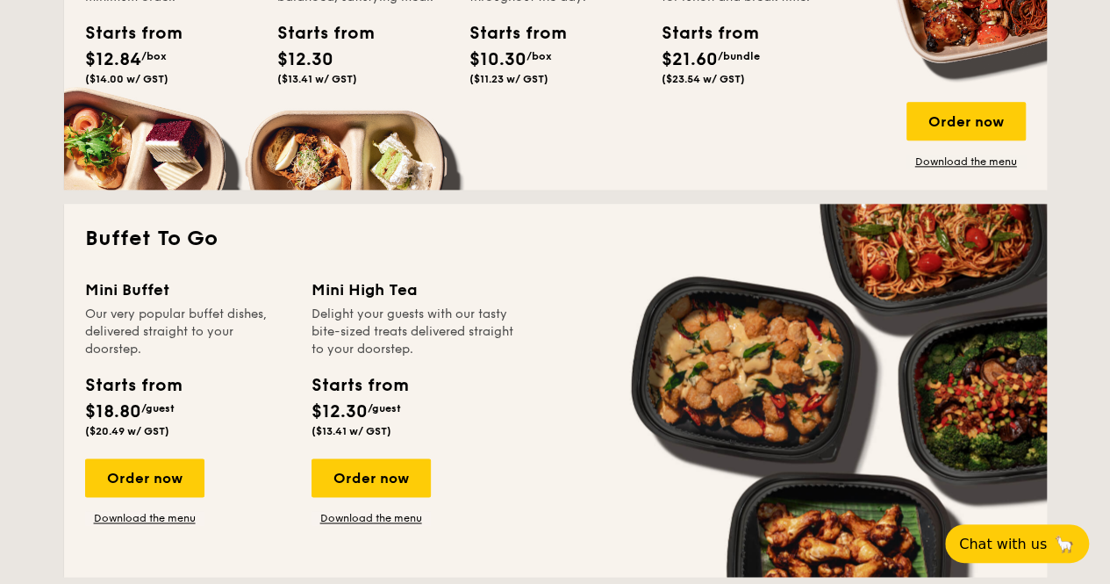
scroll to position [1054, 0]
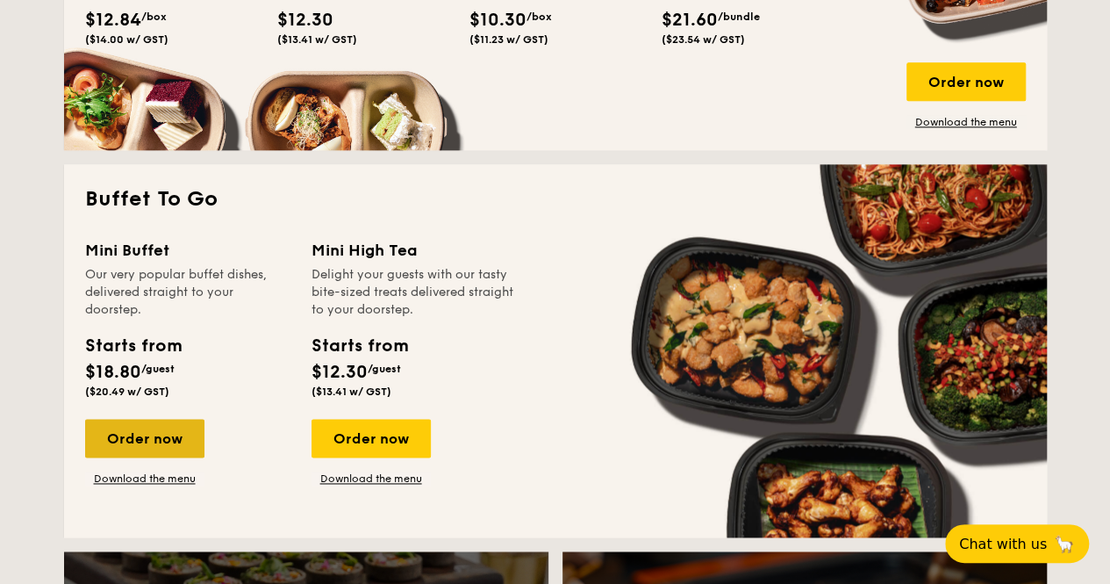
click at [162, 457] on div "Order now" at bounding box center [144, 438] width 119 height 39
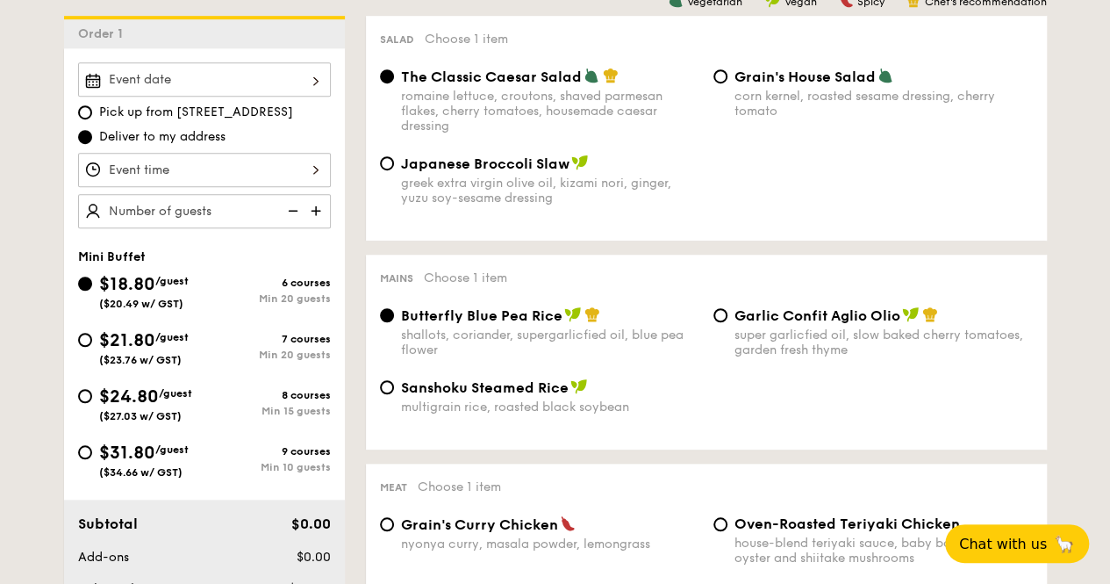
scroll to position [614, 0]
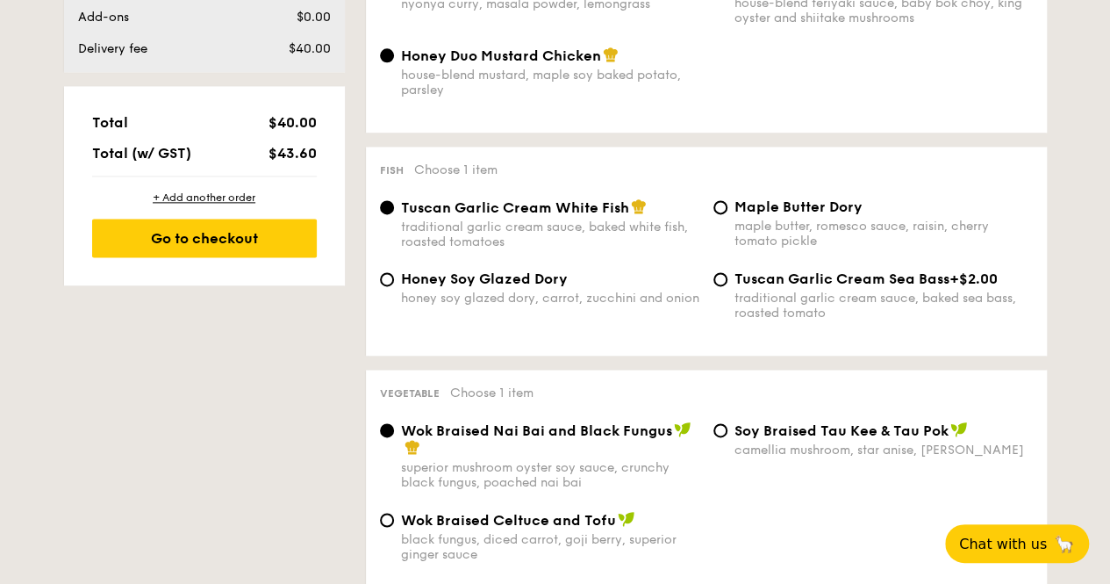
select select
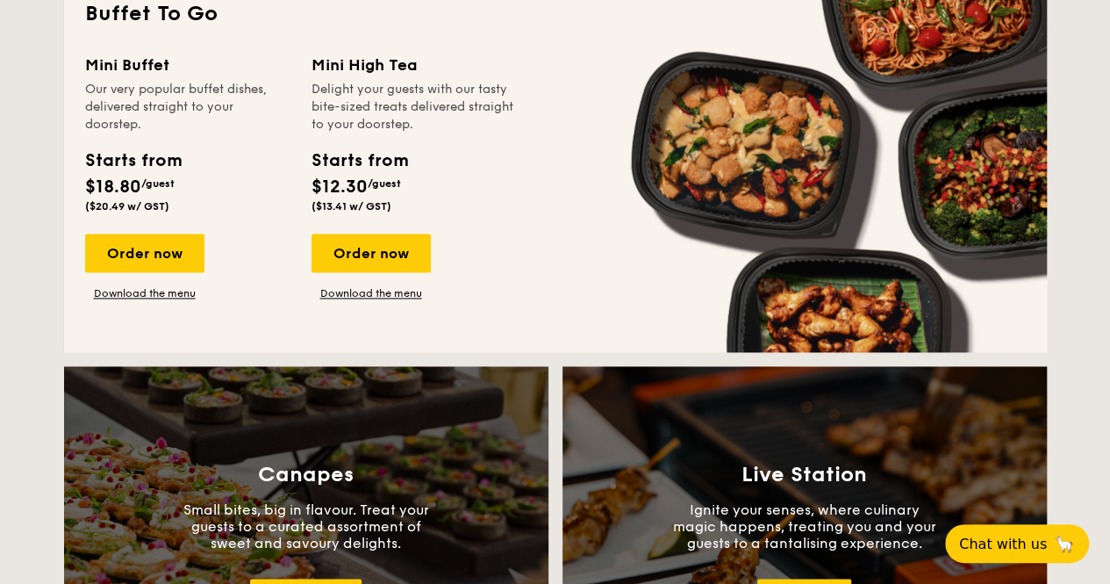
scroll to position [1142, 0]
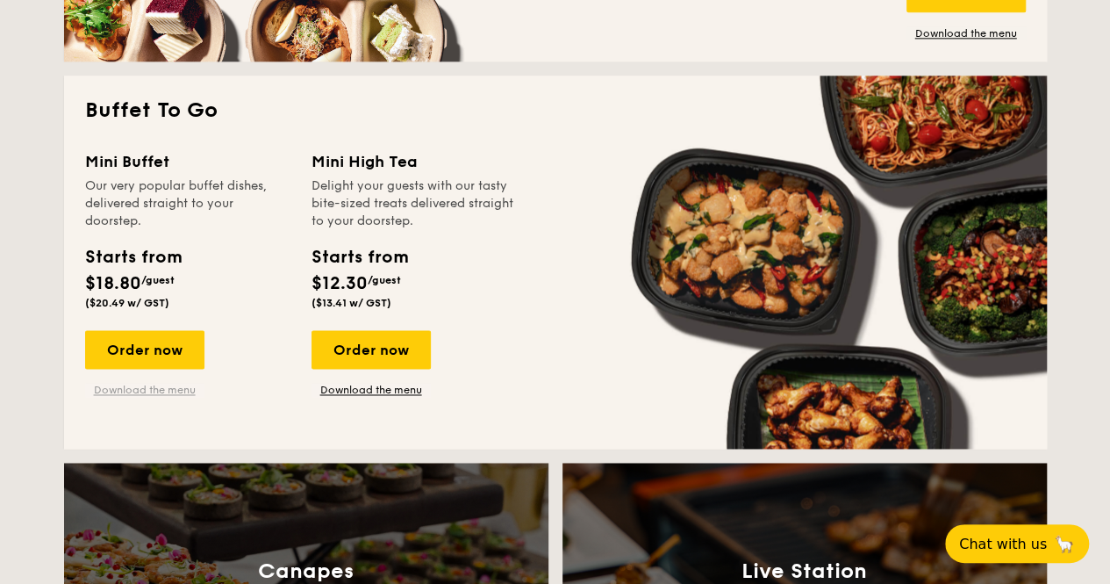
click at [167, 397] on link "Download the menu" at bounding box center [144, 390] width 119 height 14
click at [175, 354] on div "Order now" at bounding box center [144, 349] width 119 height 39
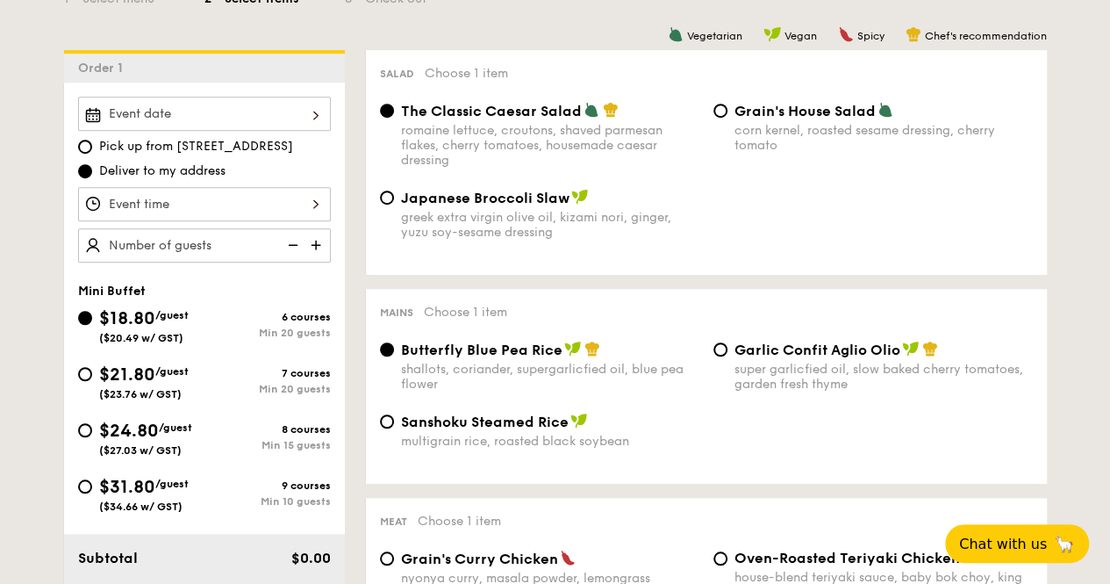
scroll to position [439, 0]
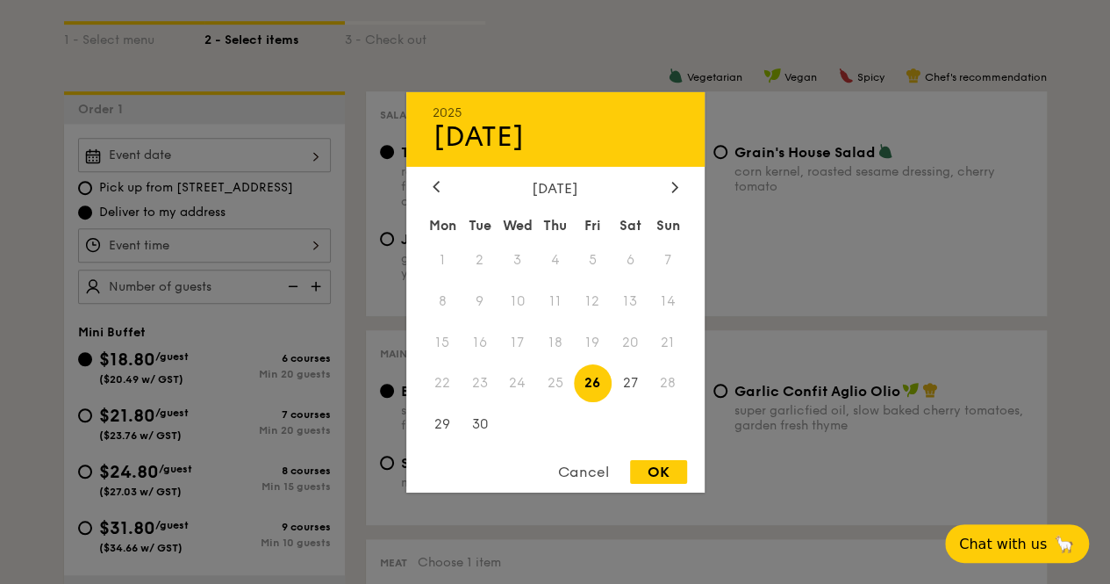
click at [254, 158] on div "2025 Sep [DATE] Tue Wed Thu Fri Sat Sun 1 2 3 4 5 6 7 8 9 10 11 12 13 14 15 16 …" at bounding box center [204, 155] width 253 height 34
drag, startPoint x: 665, startPoint y: 383, endPoint x: 653, endPoint y: 383, distance: 12.3
click at [663, 383] on span "28" at bounding box center [668, 383] width 38 height 38
click at [662, 473] on div "OK" at bounding box center [658, 472] width 57 height 24
type input "[DATE]"
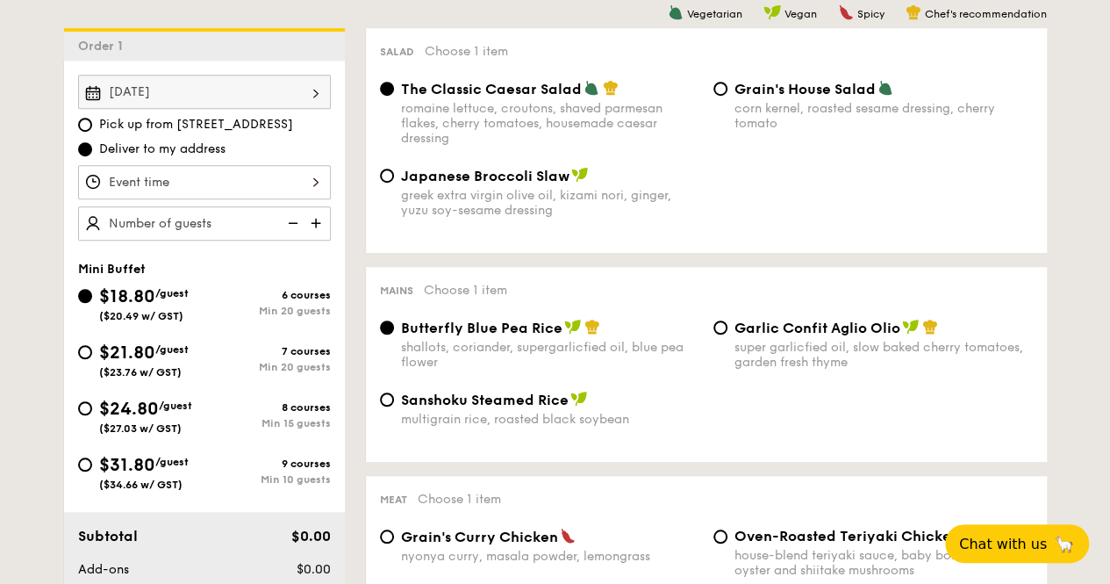
scroll to position [526, 0]
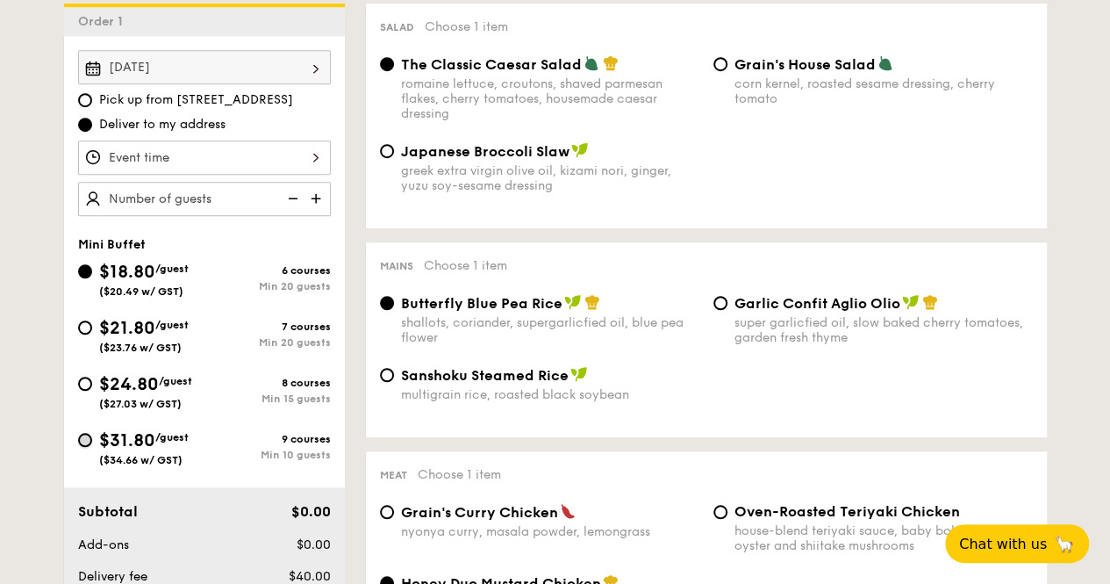
click at [89, 447] on input "$31.80 /guest ($34.66 w/ GST) 9 courses Min 10 guests" at bounding box center [85, 440] width 14 height 14
radio input "true"
radio input "false"
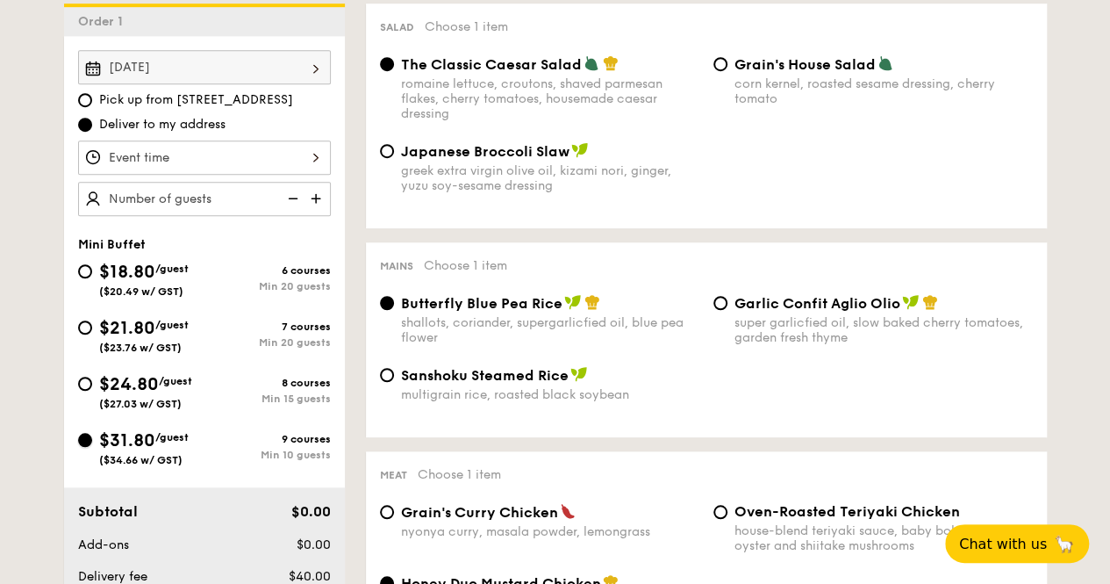
radio input "true"
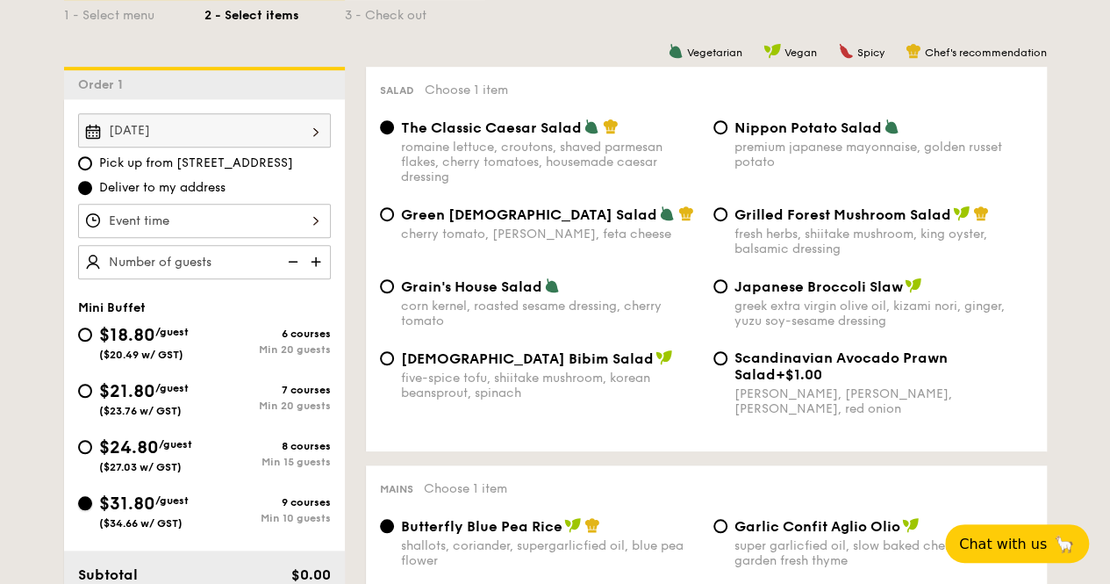
scroll to position [439, 0]
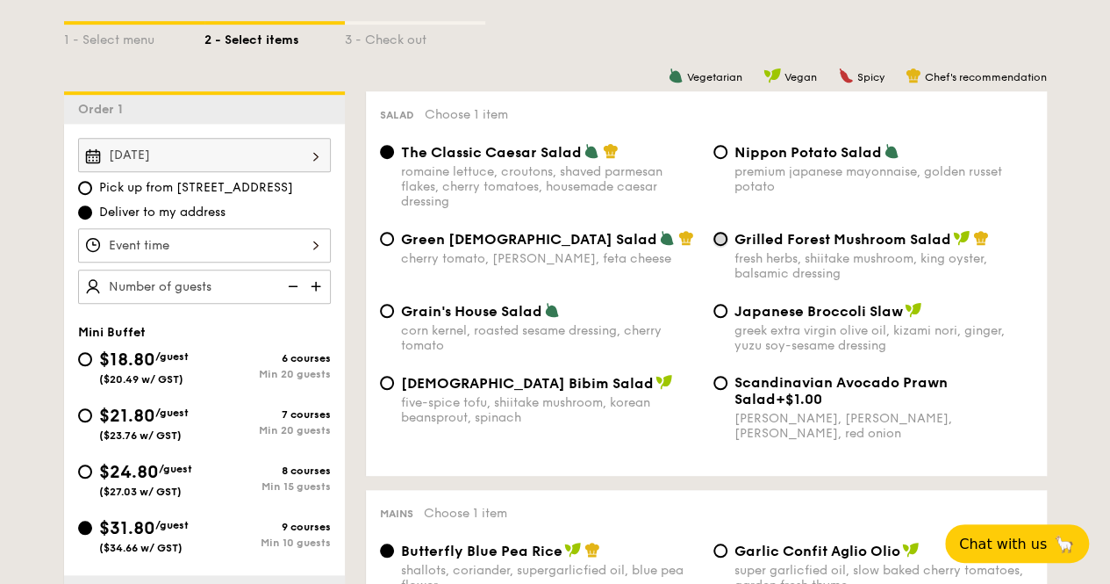
click at [718, 246] on input "Grilled Forest Mushroom Salad fresh herbs, shiitake mushroom, king oyster, bals…" at bounding box center [720, 239] width 14 height 14
radio input "true"
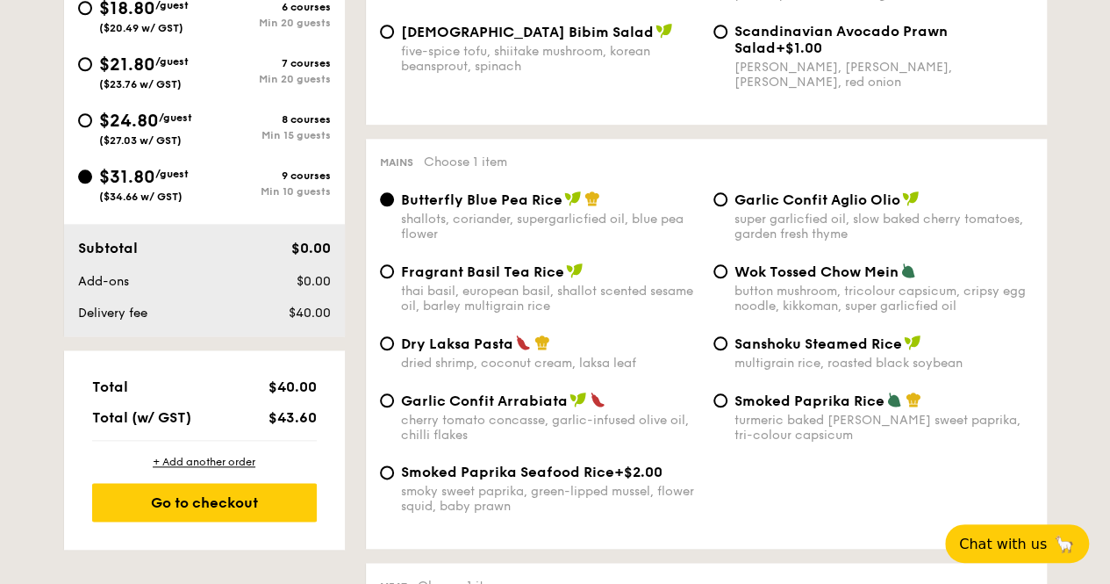
scroll to position [877, 0]
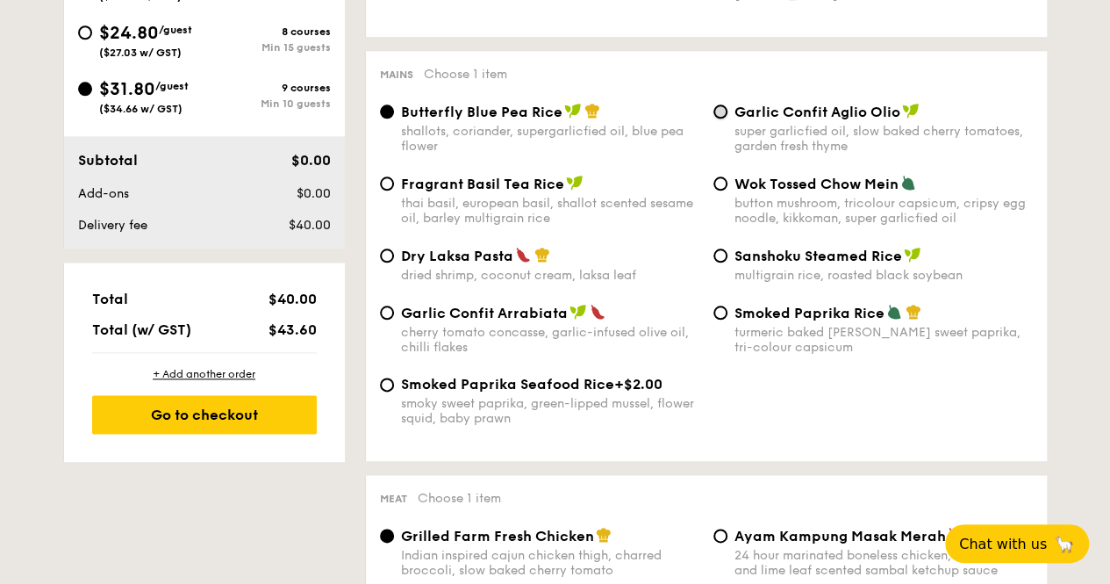
click at [722, 118] on input "Garlic Confit Aglio Olio super garlicfied oil, slow baked cherry tomatoes, gard…" at bounding box center [720, 111] width 14 height 14
radio input "true"
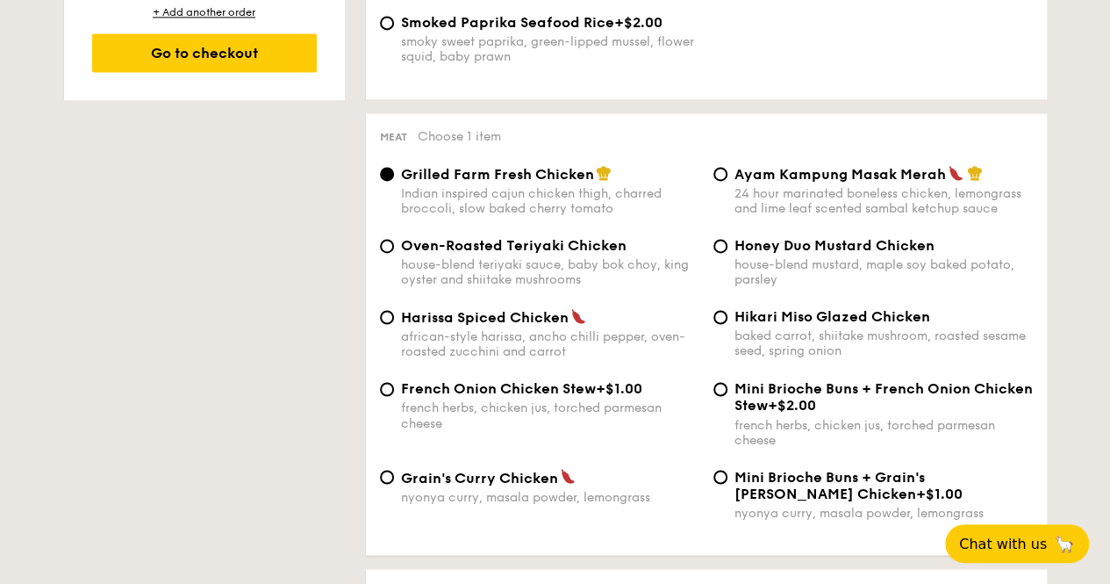
scroll to position [1316, 0]
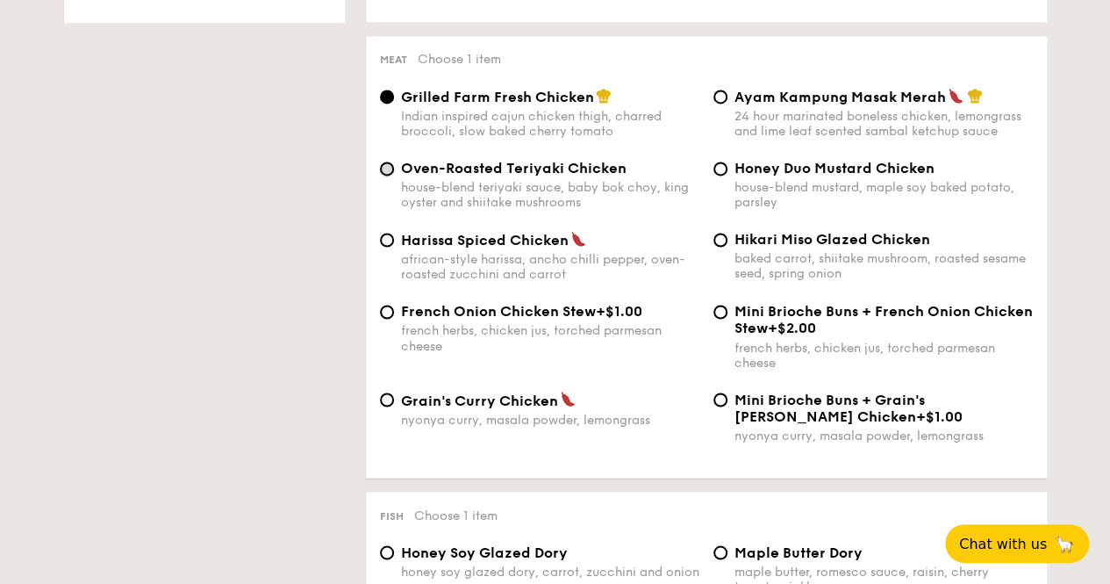
click at [389, 175] on input "Oven-Roasted Teriyaki Chicken house-blend teriyaki sauce, baby bok choy, king o…" at bounding box center [387, 168] width 14 height 14
radio input "true"
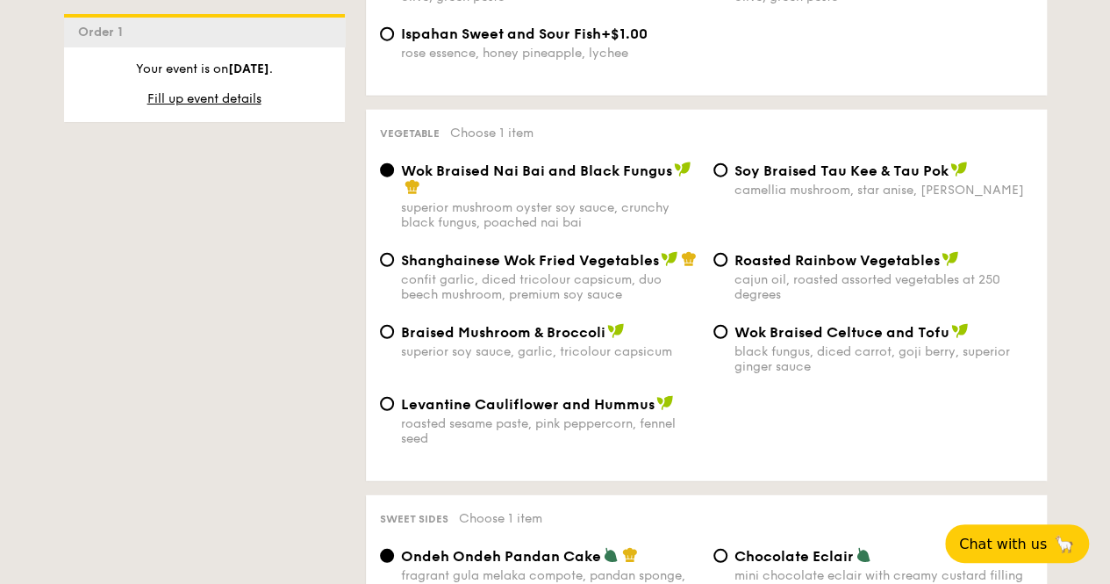
scroll to position [2194, 0]
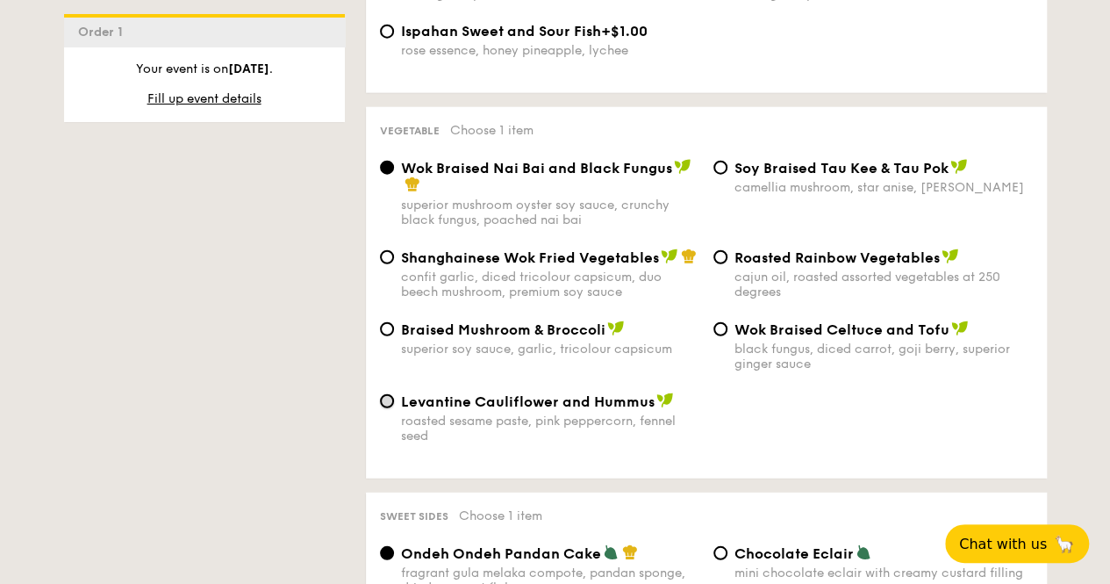
click at [383, 408] on input "Levantine Cauliflower and Hummus roasted sesame paste, pink peppercorn, fennel …" at bounding box center [387, 401] width 14 height 14
radio input "true"
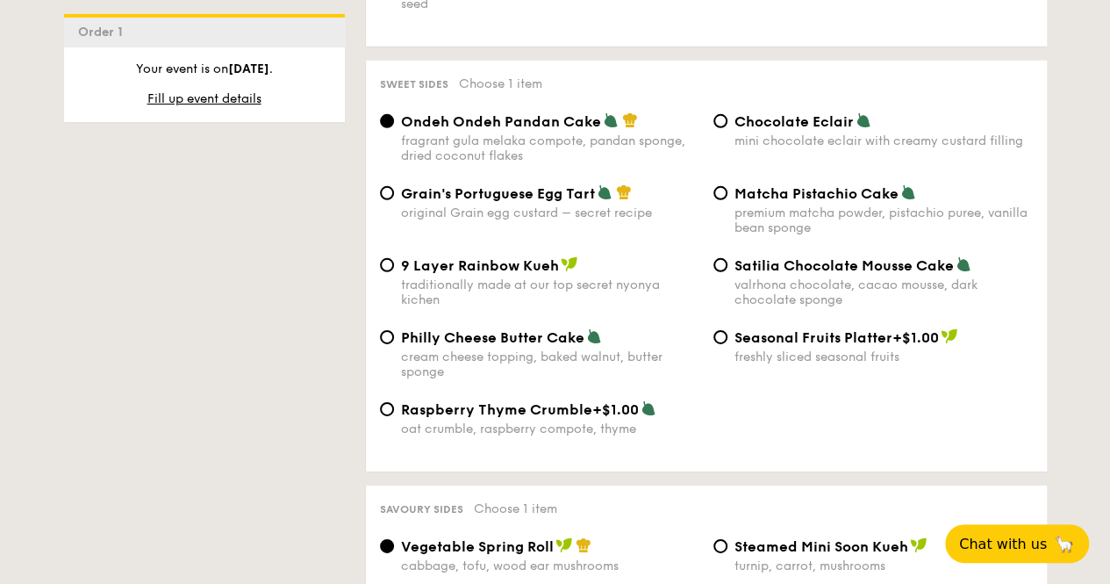
scroll to position [2632, 0]
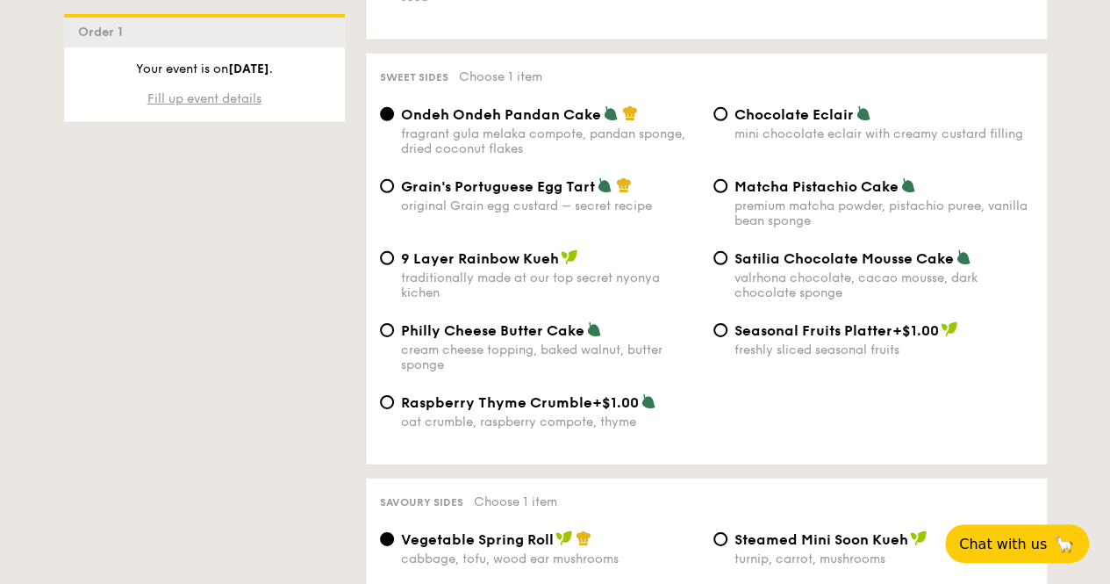
click at [226, 95] on span "Fill up event details" at bounding box center [204, 98] width 114 height 15
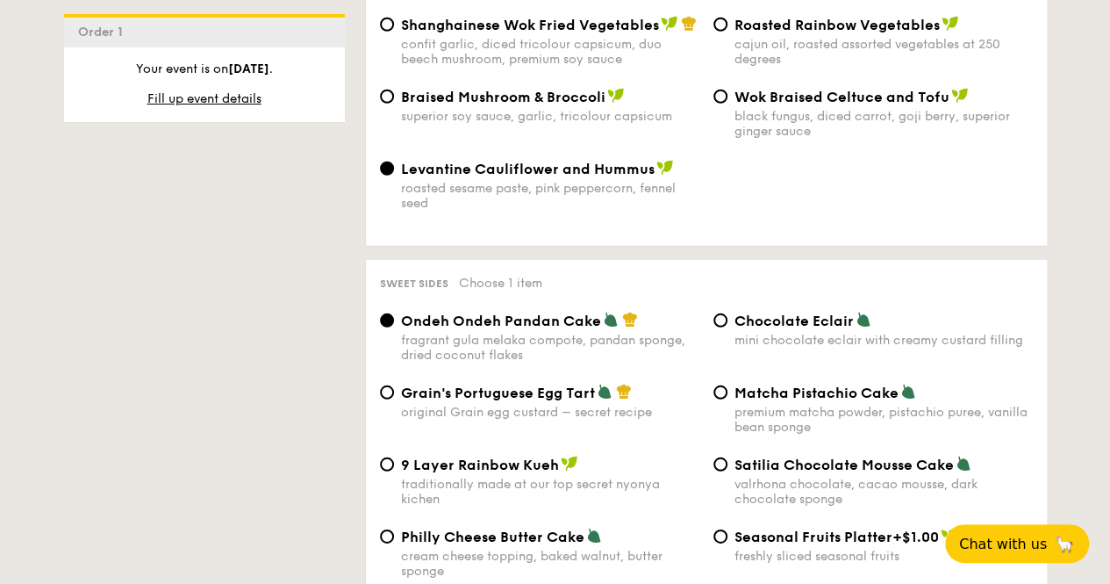
scroll to position [2624, 0]
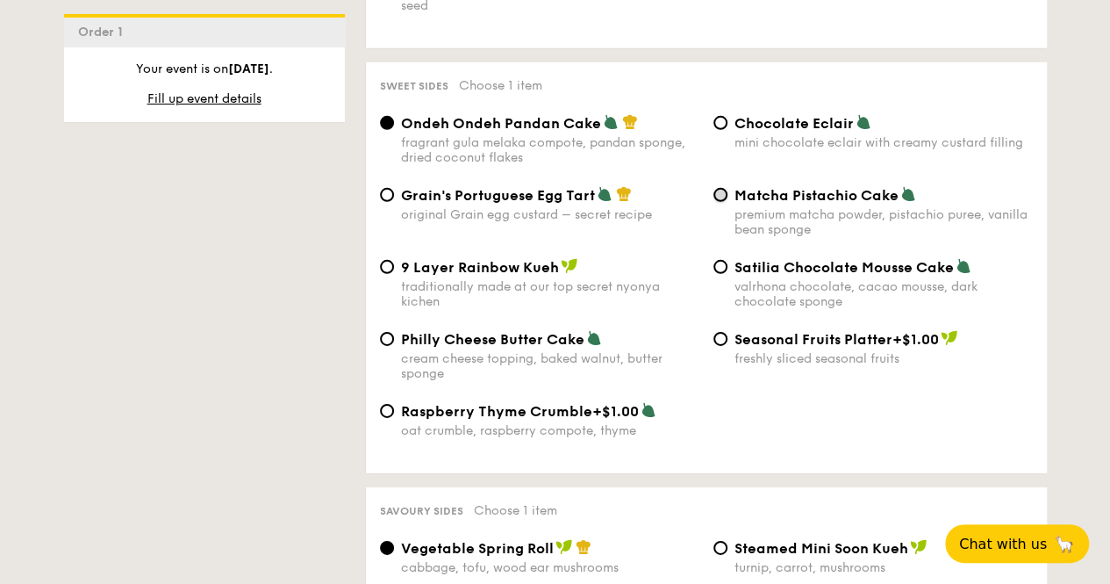
click at [723, 202] on input "Matcha Pistachio Cake premium matcha powder, pistachio puree, vanilla bean spon…" at bounding box center [720, 195] width 14 height 14
radio input "true"
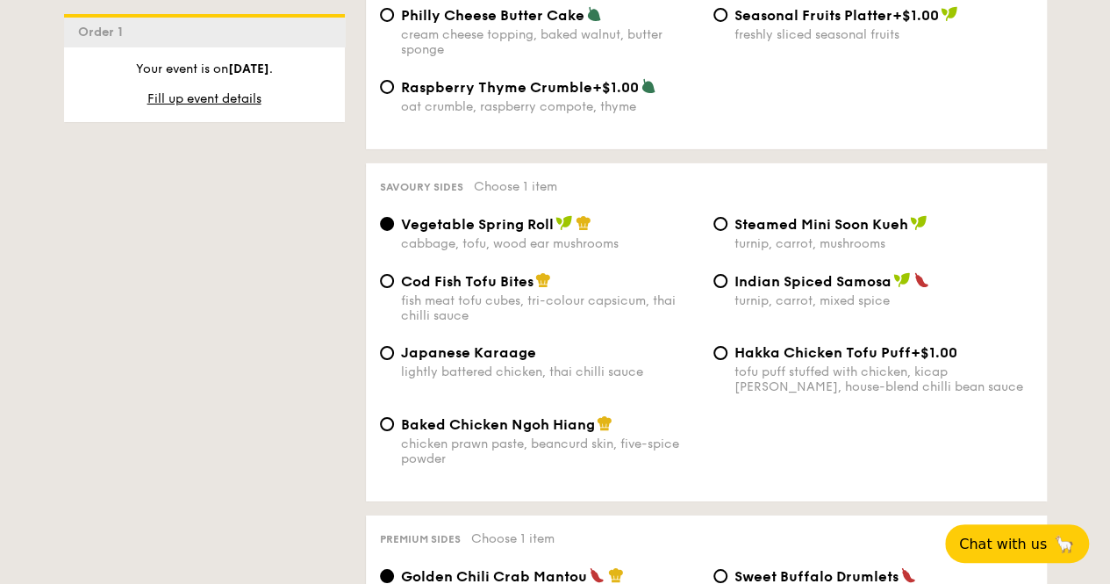
scroll to position [2975, 0]
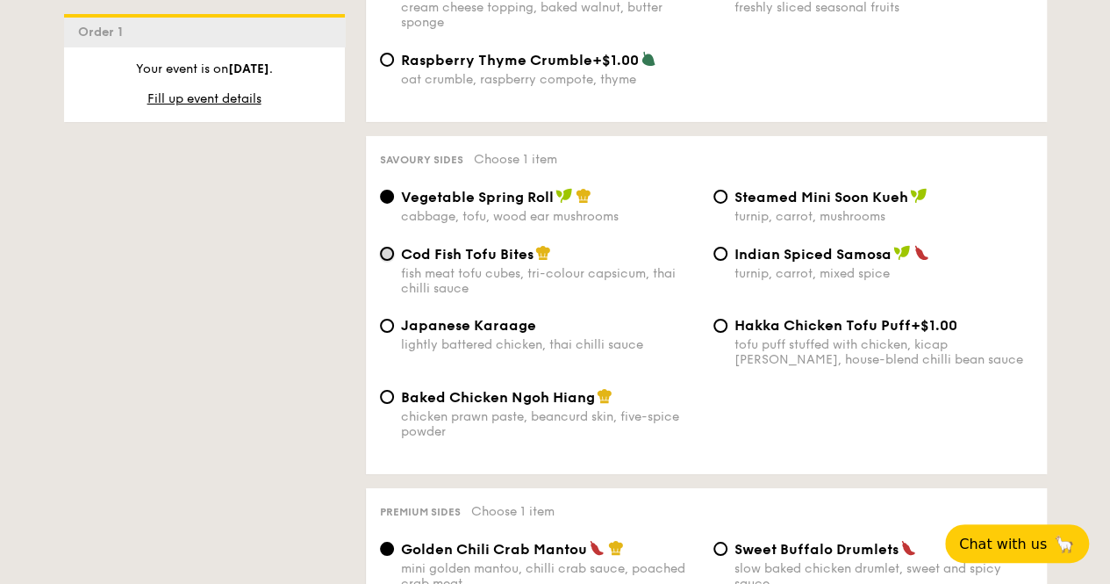
click at [388, 261] on input "Cod Fish Tofu Bites fish meat tofu cubes, tri-colour capsicum, thai chilli sauce" at bounding box center [387, 254] width 14 height 14
radio input "true"
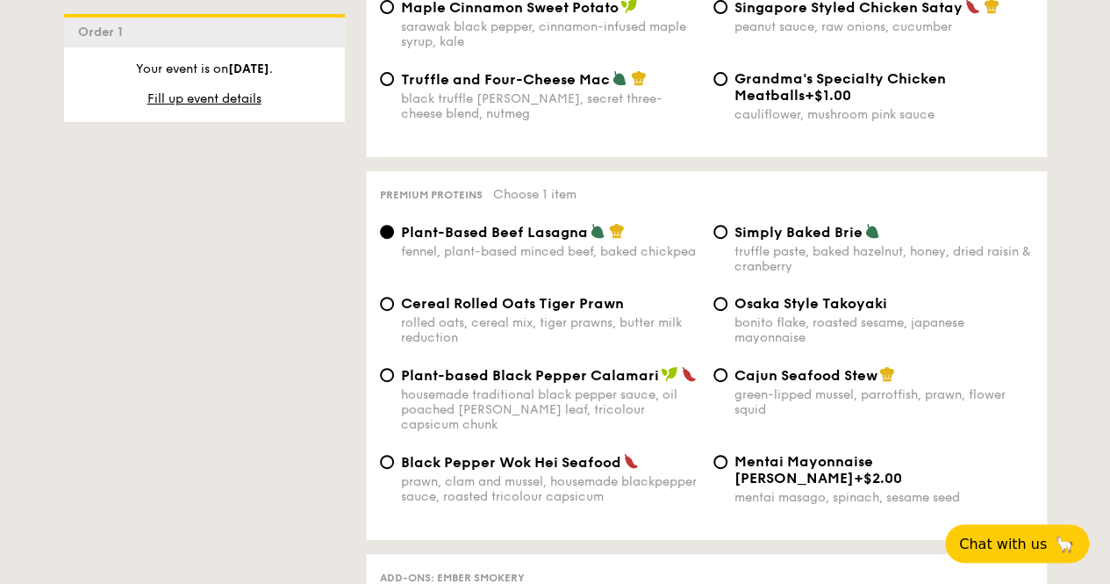
scroll to position [3589, 0]
click at [720, 310] on input "Osaka Style Takoyaki bonito flake, roasted sesame, japanese mayonnaise" at bounding box center [720, 303] width 14 height 14
radio input "true"
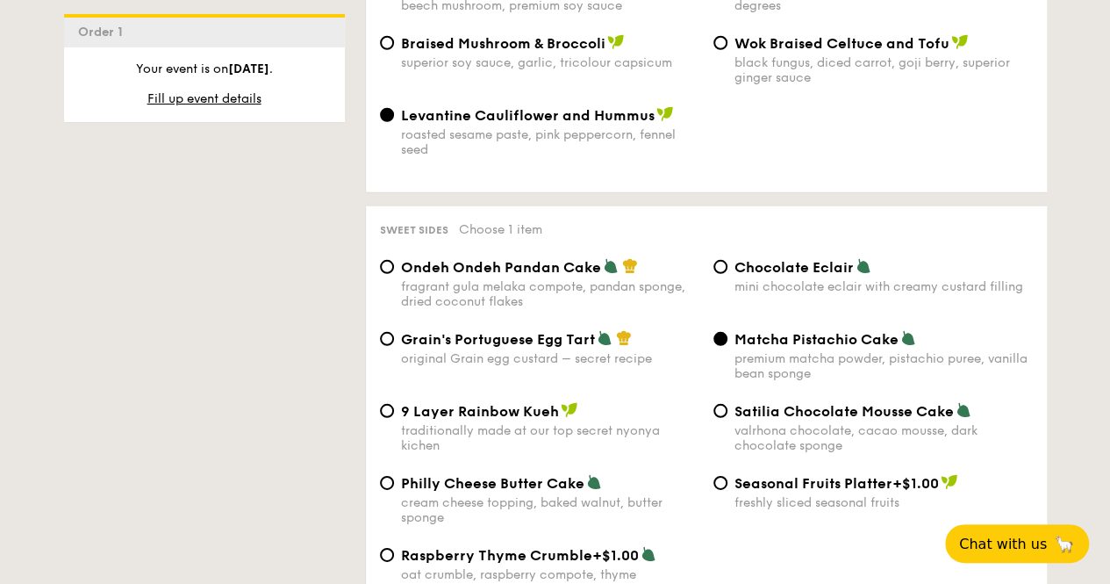
scroll to position [2545, 0]
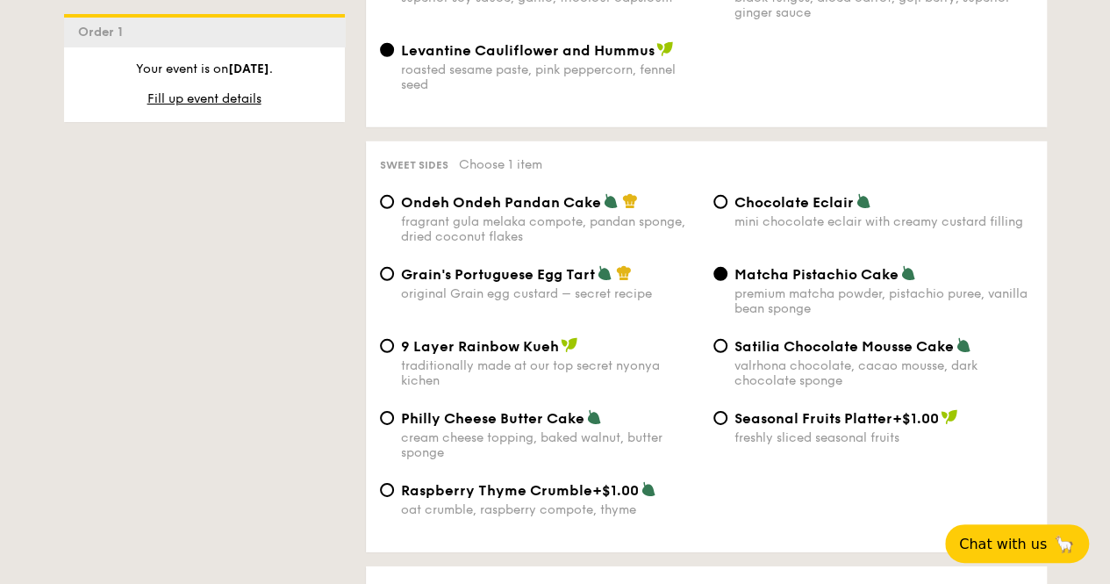
click at [670, 337] on div "Grain's Portuguese Egg Tart original Grain egg custard – secret recipe Matcha P…" at bounding box center [706, 301] width 667 height 72
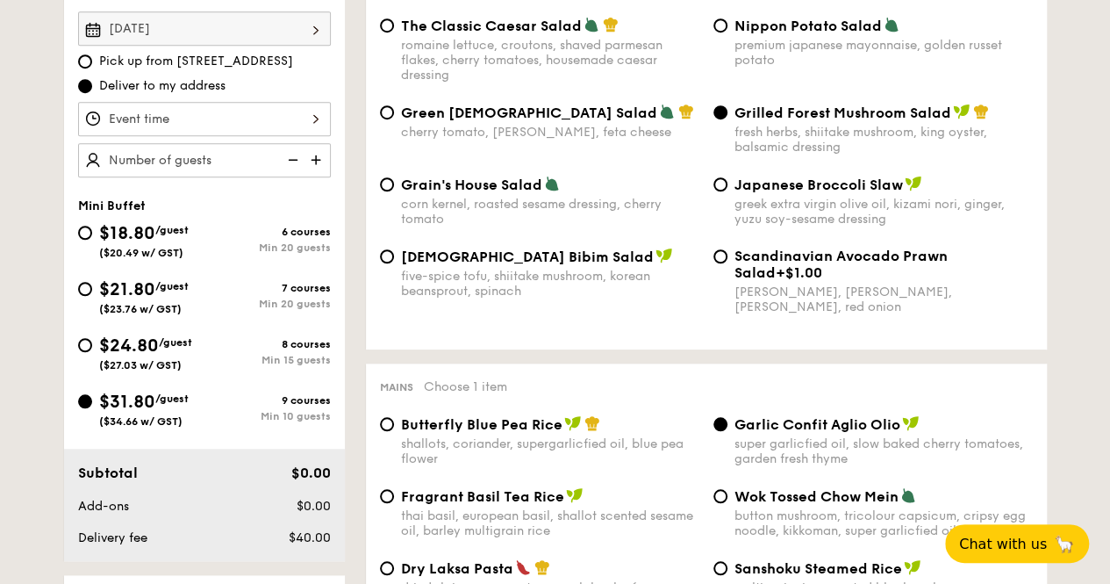
scroll to position [477, 0]
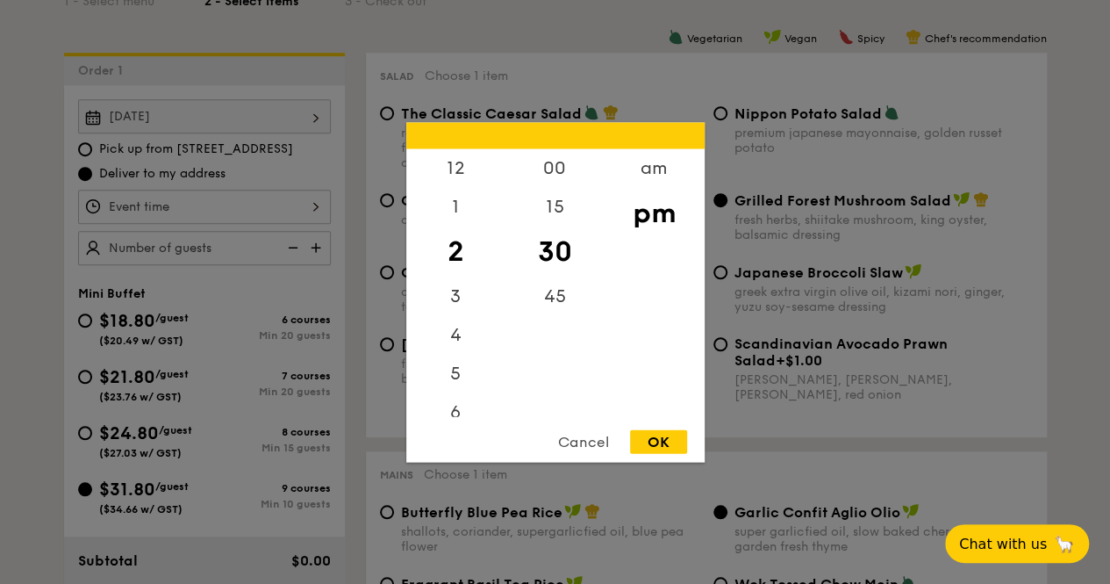
click at [212, 221] on div "12 1 2 3 4 5 6 7 8 9 10 11 00 15 30 45 am pm Cancel OK" at bounding box center [204, 207] width 253 height 34
click at [460, 166] on div "12" at bounding box center [455, 173] width 99 height 51
click at [559, 169] on div "00" at bounding box center [554, 173] width 99 height 51
click at [649, 218] on div "pm" at bounding box center [654, 212] width 99 height 51
click at [656, 441] on div "OK" at bounding box center [658, 441] width 57 height 24
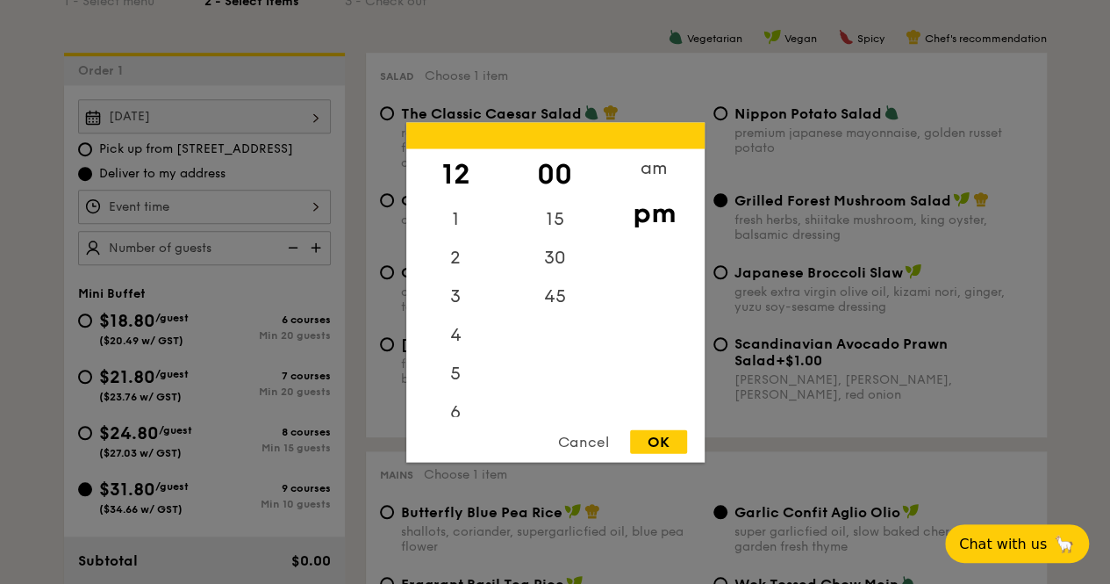
type input "12:00PM"
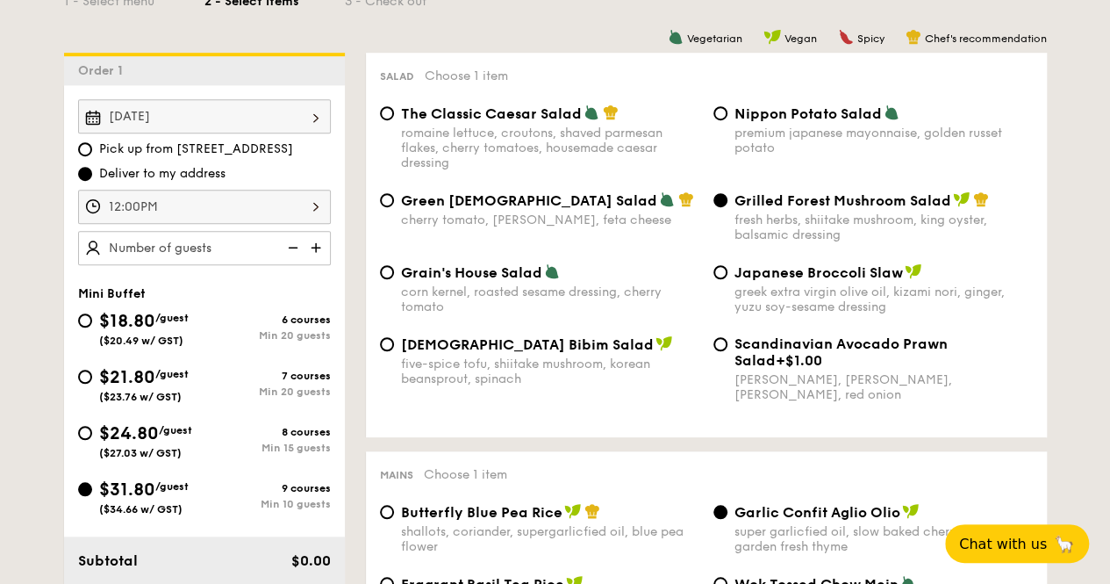
click at [318, 261] on img at bounding box center [317, 247] width 26 height 33
click at [295, 259] on img at bounding box center [291, 247] width 26 height 33
type input "10 guests"
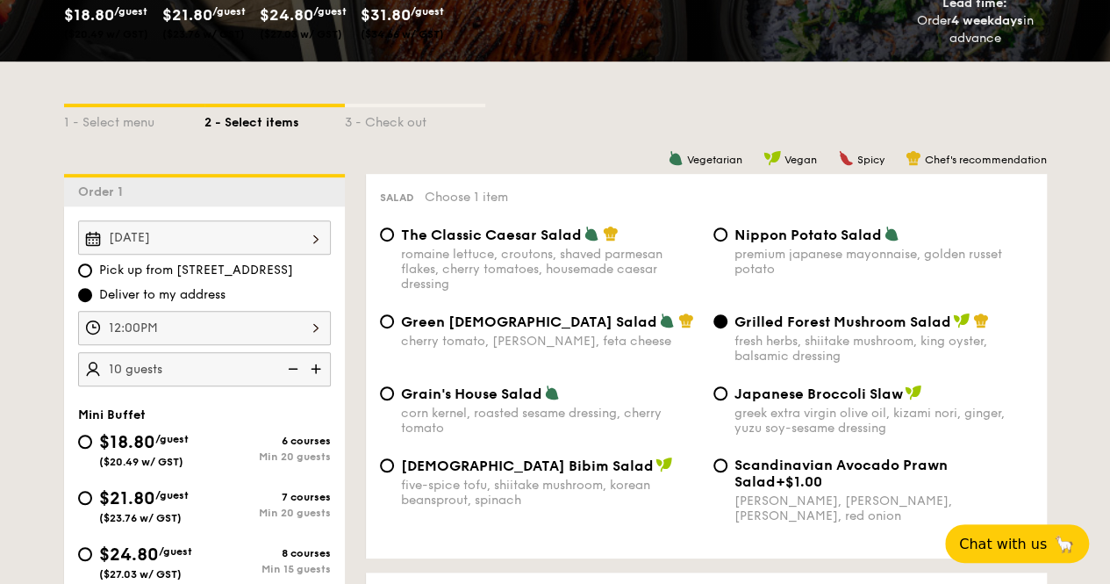
scroll to position [302, 0]
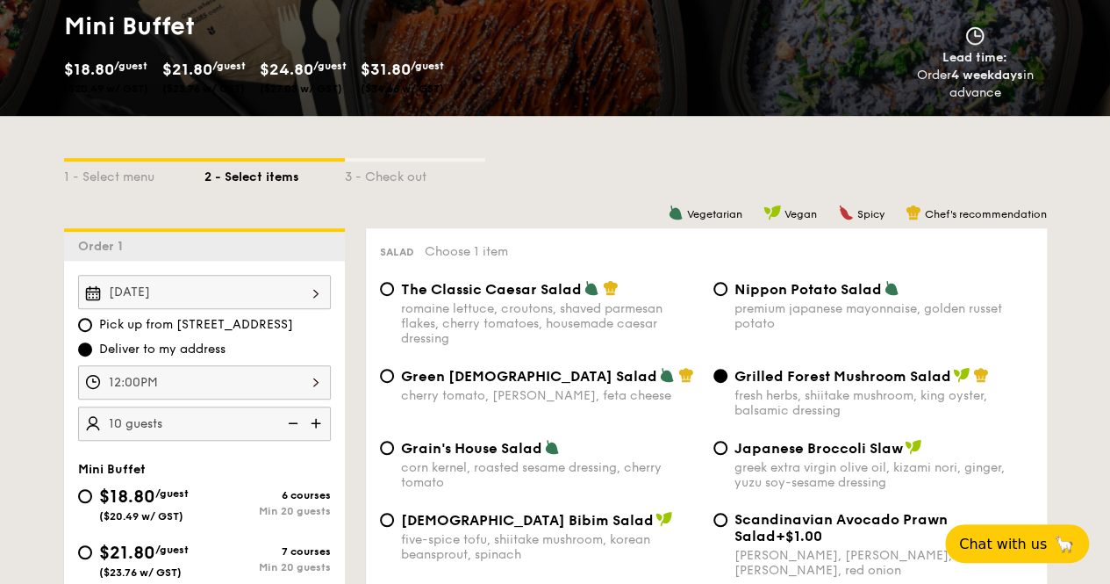
click at [219, 301] on div "[DATE]" at bounding box center [204, 292] width 253 height 34
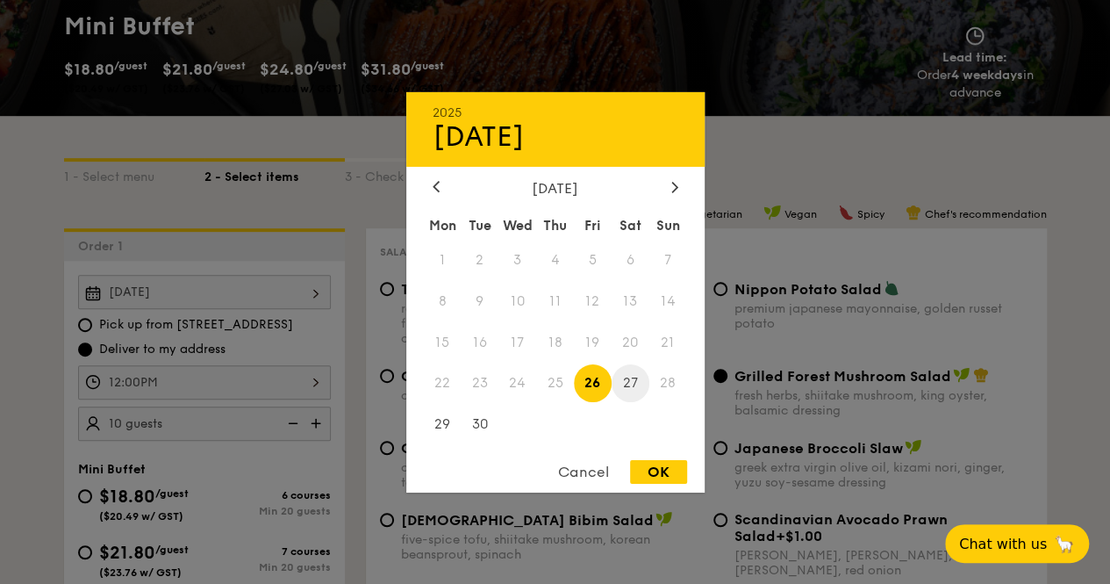
click at [628, 387] on span "27" at bounding box center [631, 383] width 38 height 38
click at [654, 475] on div "OK" at bounding box center [658, 472] width 57 height 24
type input "[DATE]"
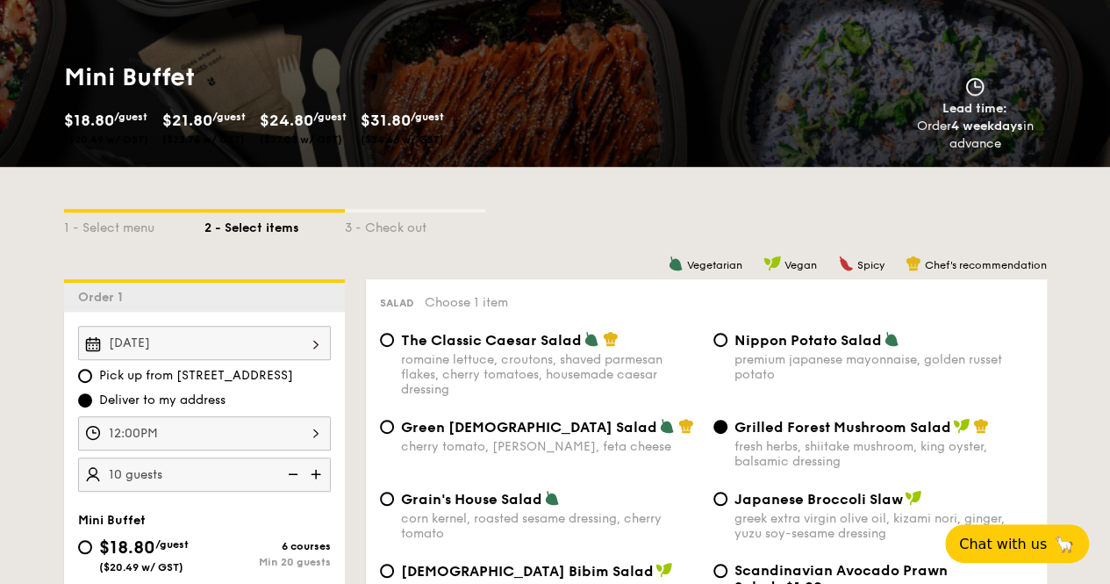
scroll to position [526, 0]
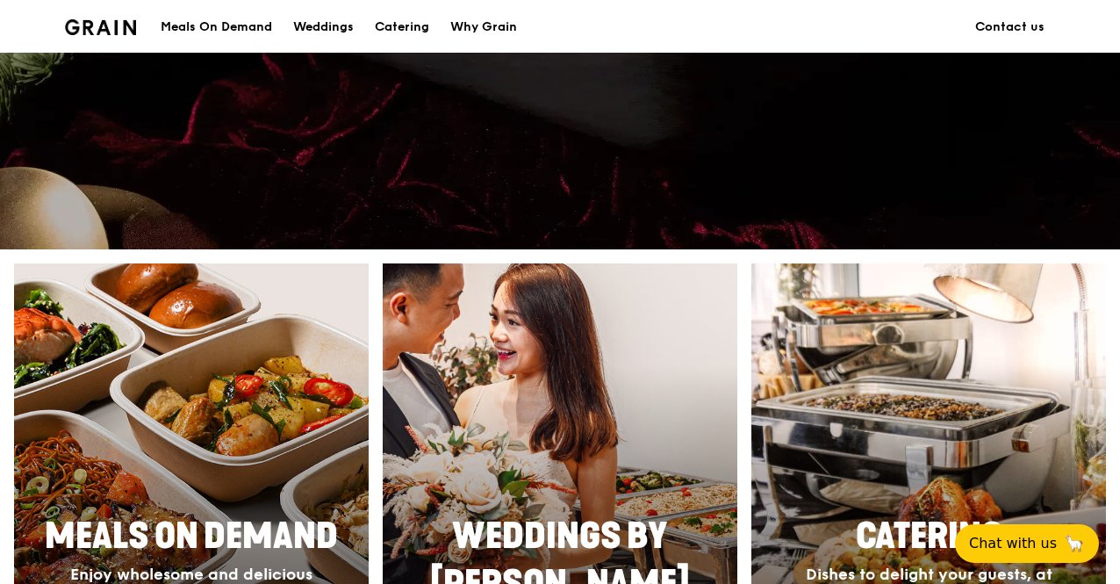
click at [986, 21] on link "Contact us" at bounding box center [1009, 27] width 90 height 53
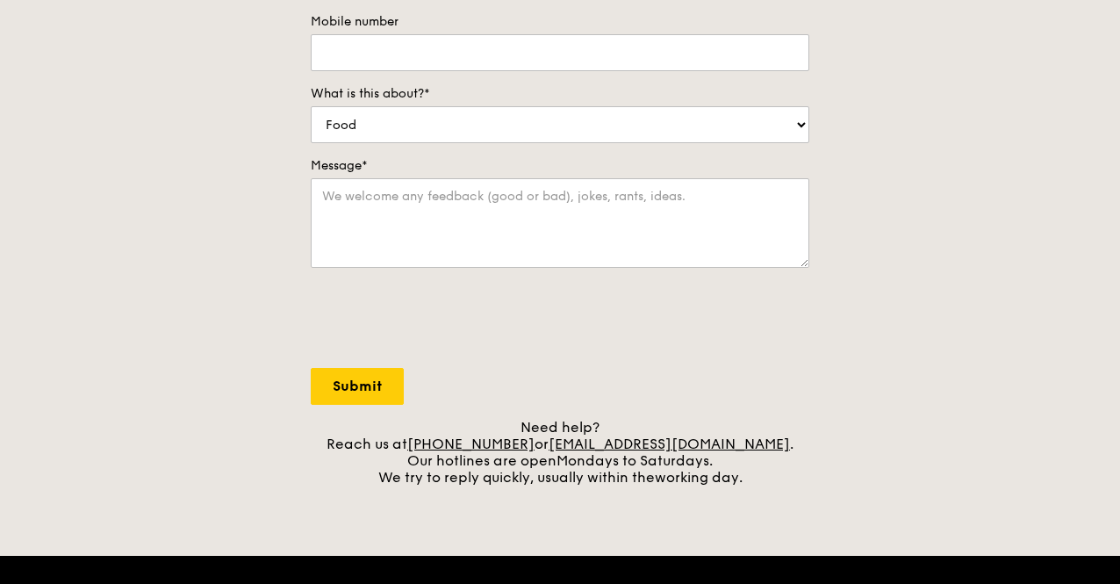
scroll to position [439, 0]
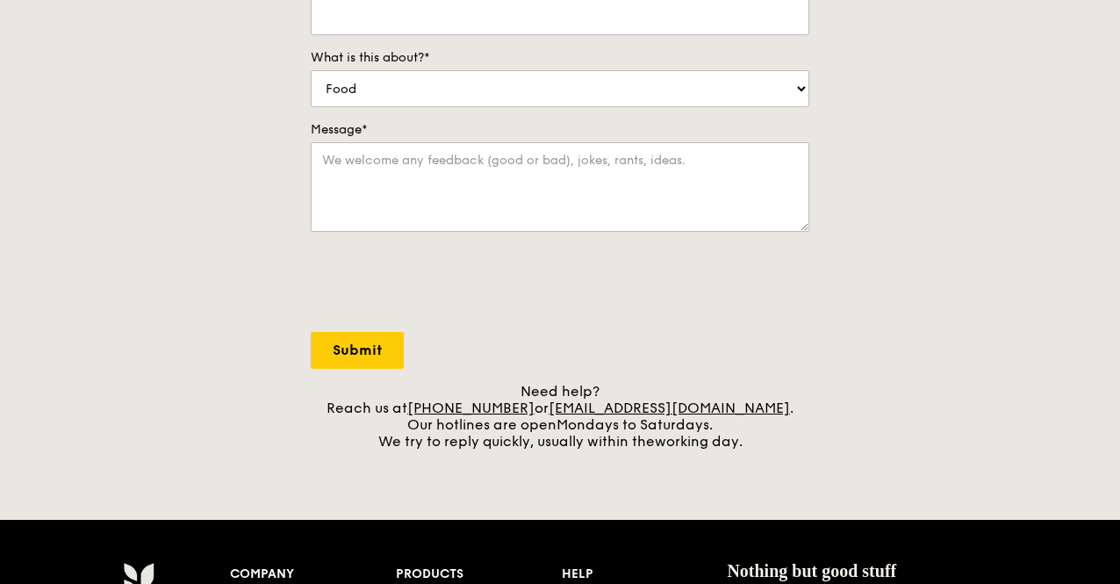
drag, startPoint x: 525, startPoint y: 421, endPoint x: 884, endPoint y: 354, distance: 365.2
click at [884, 354] on div "Contact us We love hearing from our customers. Talk to us about anything. We ar…" at bounding box center [560, 83] width 1120 height 734
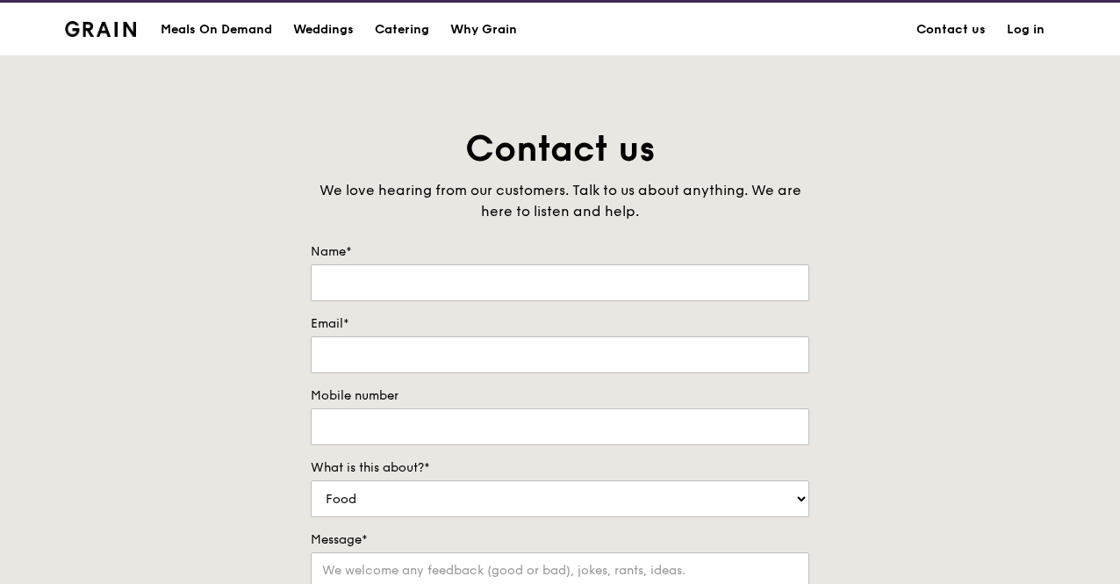
scroll to position [0, 0]
